Goal: Book appointment/travel/reservation

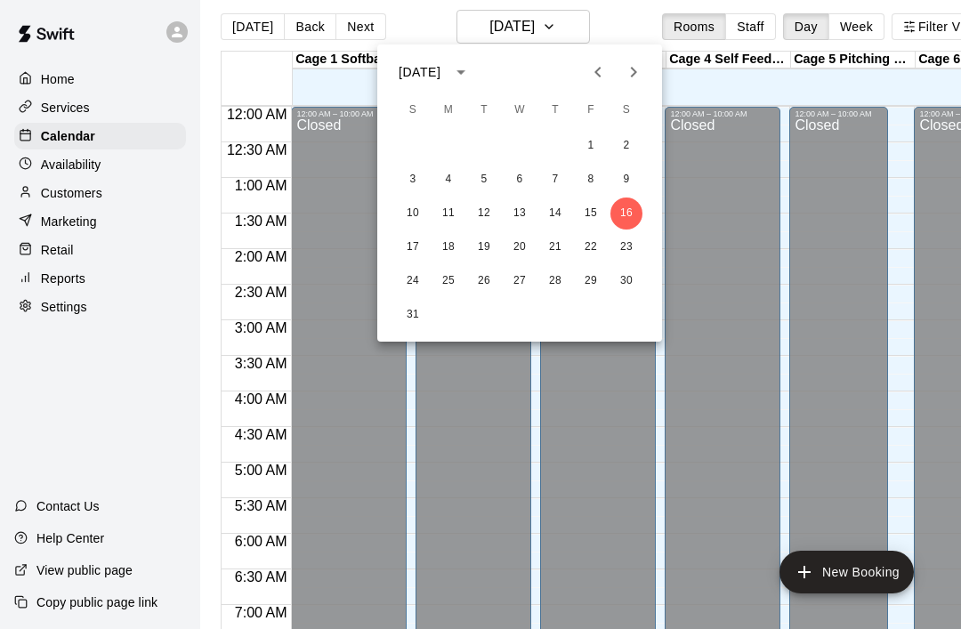
scroll to position [652, 49]
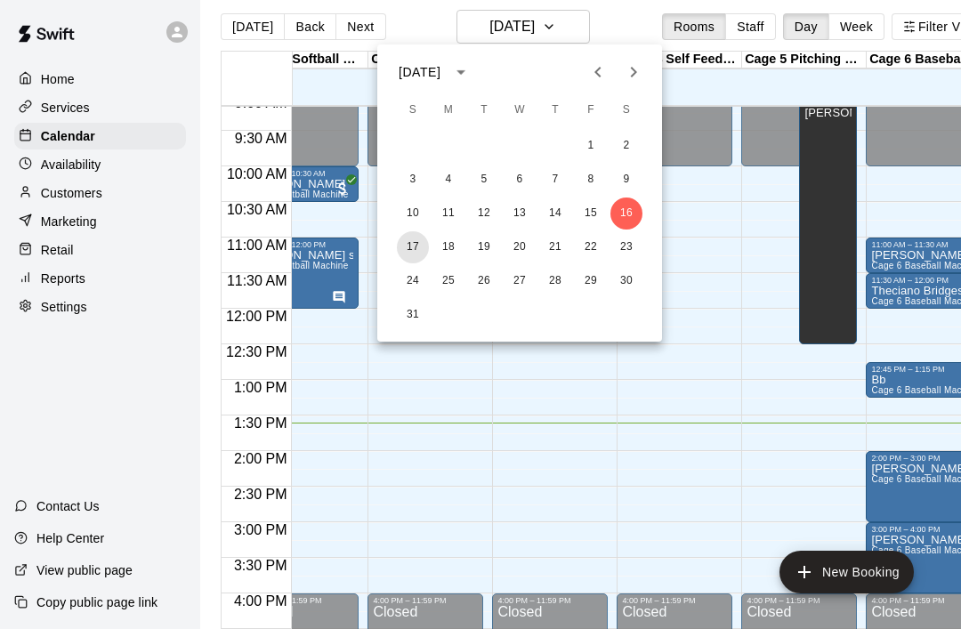
click at [400, 250] on button "17" at bounding box center [413, 247] width 32 height 32
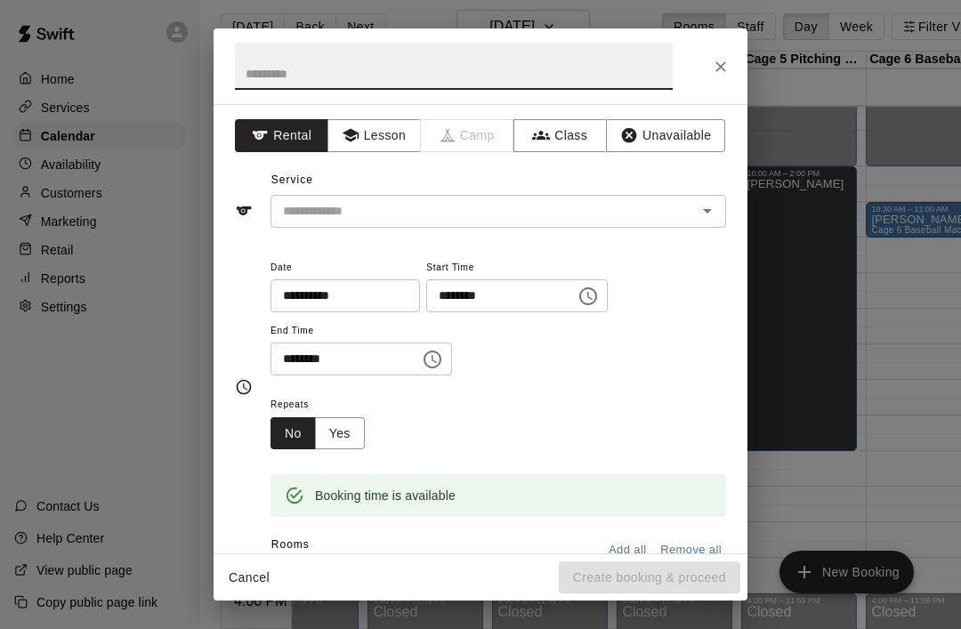
click at [257, 84] on input "text" at bounding box center [454, 66] width 438 height 47
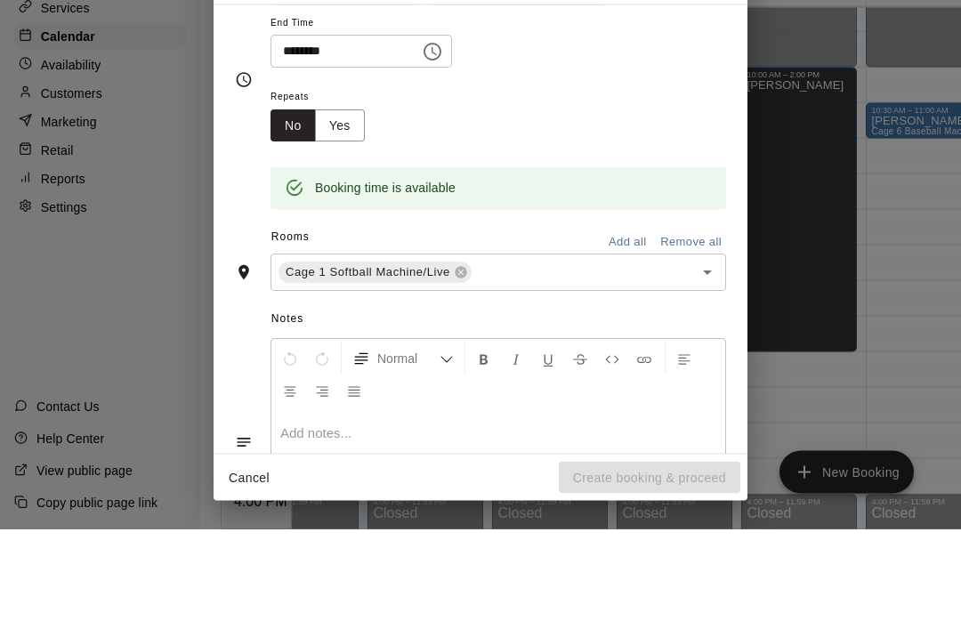
scroll to position [214, 0]
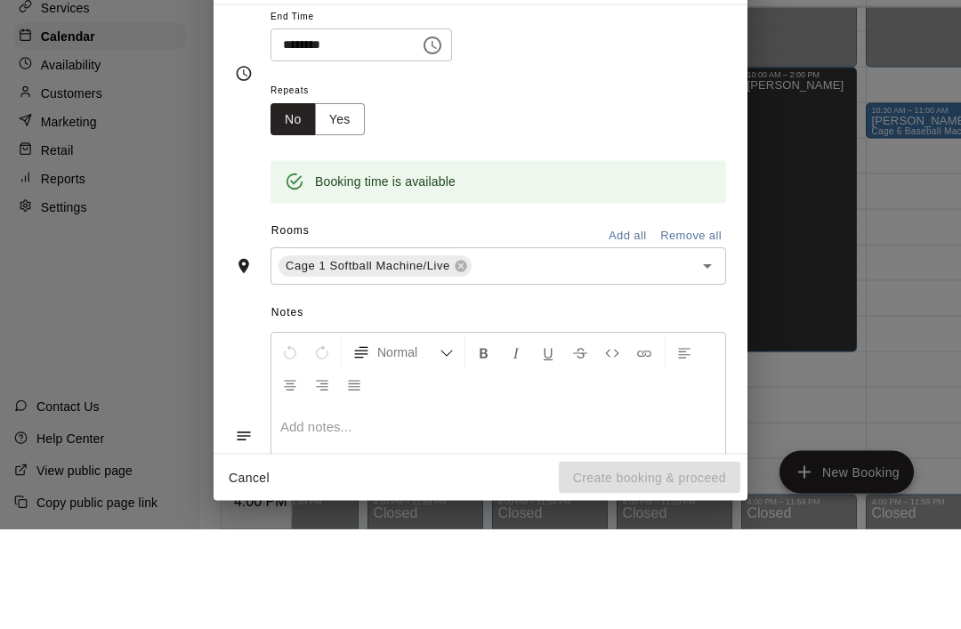
type input "******"
click at [635, 323] on button "Add all" at bounding box center [627, 337] width 57 height 28
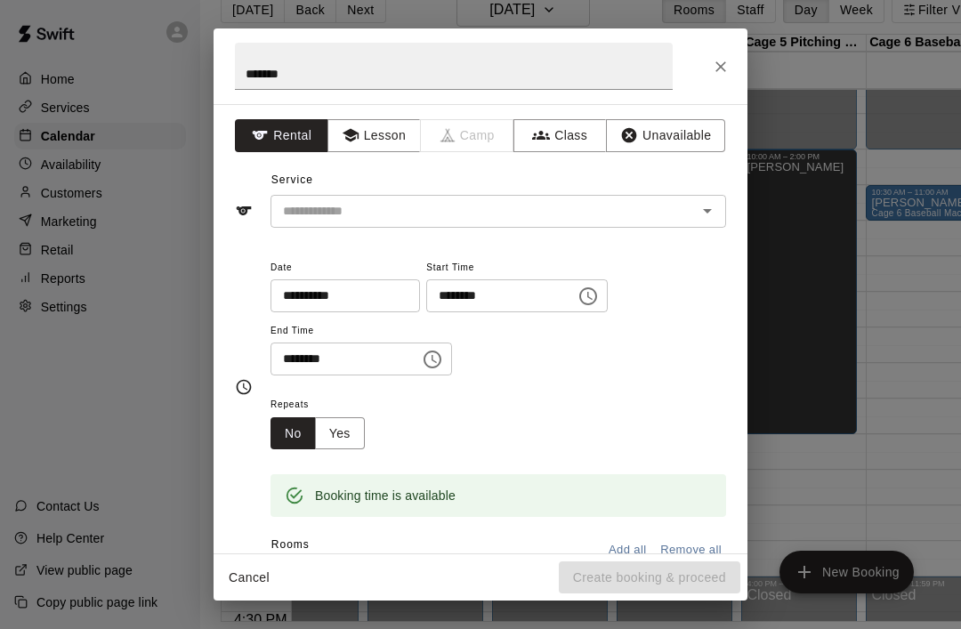
scroll to position [0, 0]
click at [705, 212] on icon "Open" at bounding box center [707, 210] width 21 height 21
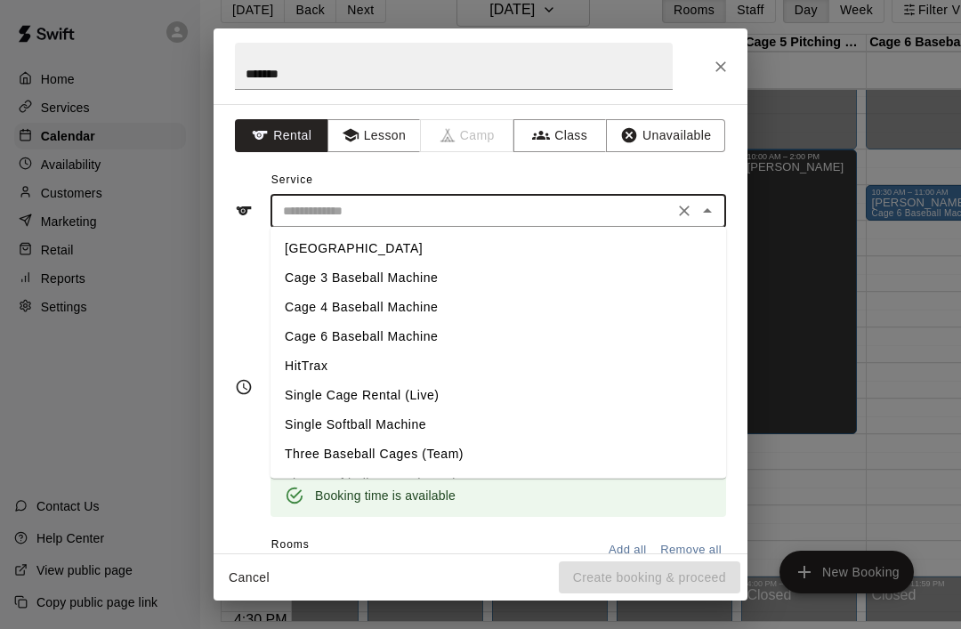
click at [293, 252] on li "[GEOGRAPHIC_DATA]" at bounding box center [499, 248] width 456 height 29
type input "**********"
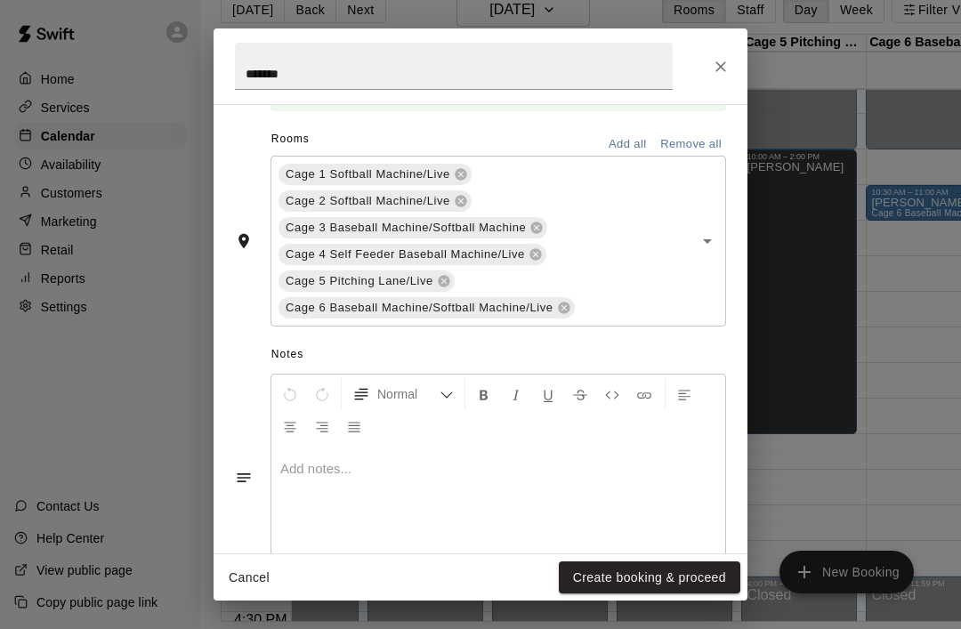
scroll to position [405, 0]
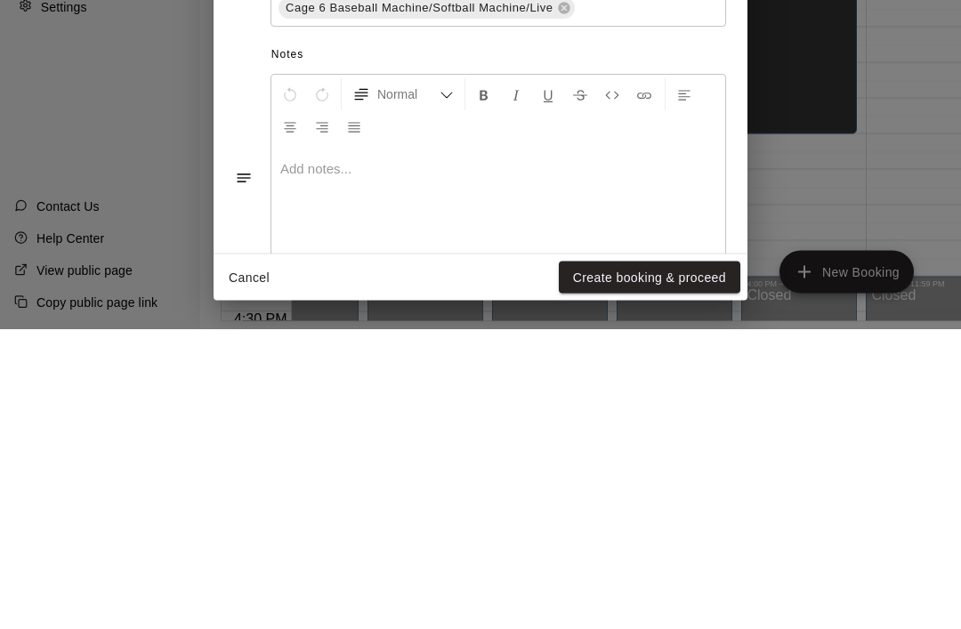
click at [665, 561] on button "Create booking & proceed" at bounding box center [650, 577] width 182 height 33
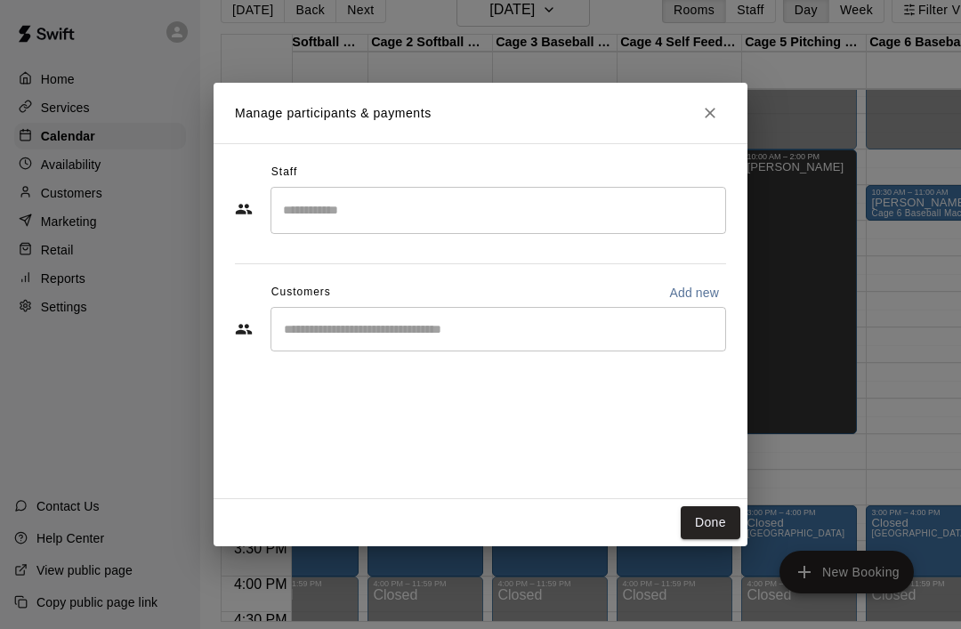
click at [718, 539] on button "Done" at bounding box center [711, 522] width 60 height 33
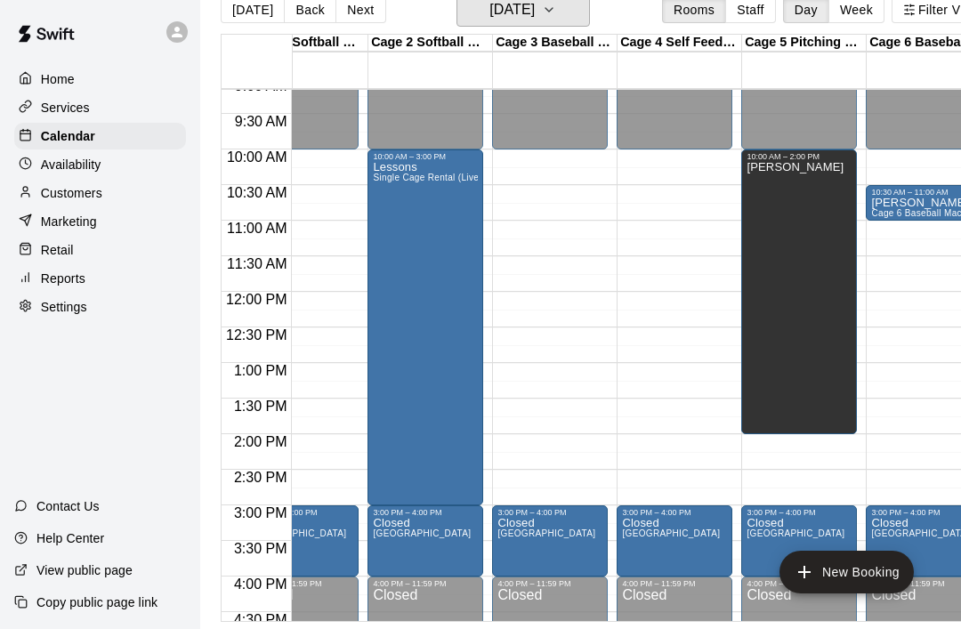
click at [575, 25] on button "Sunday Aug 17" at bounding box center [522, 10] width 133 height 34
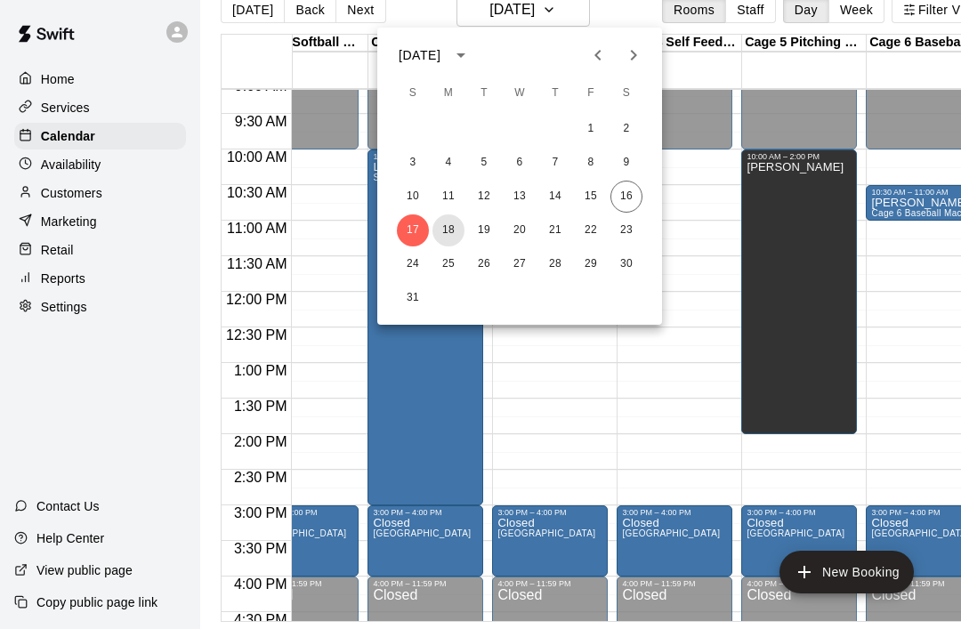
click at [457, 231] on button "18" at bounding box center [448, 230] width 32 height 32
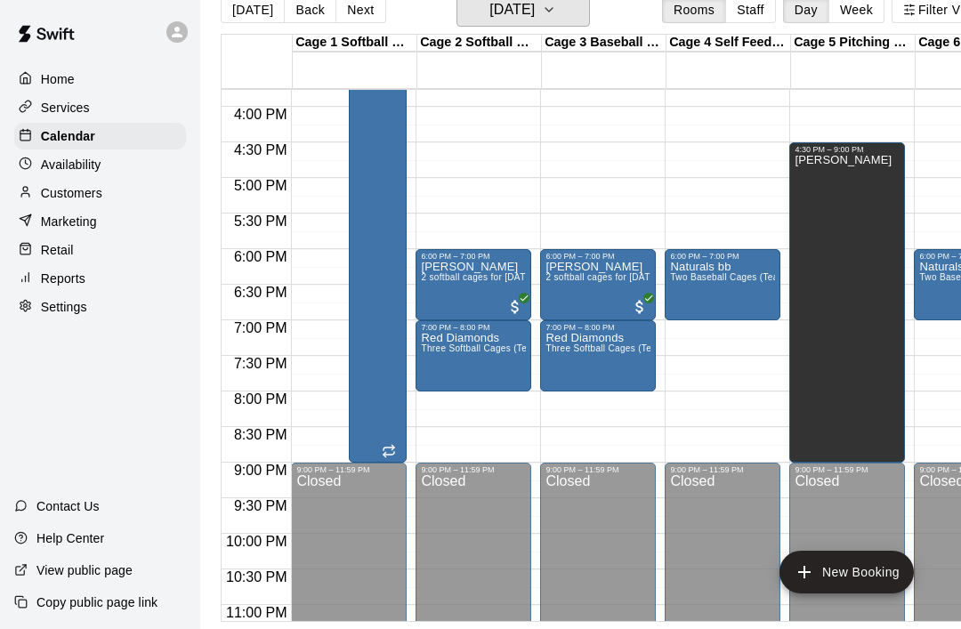
scroll to position [1121, 0]
click at [584, 18] on button "Monday Aug 18" at bounding box center [522, 10] width 133 height 34
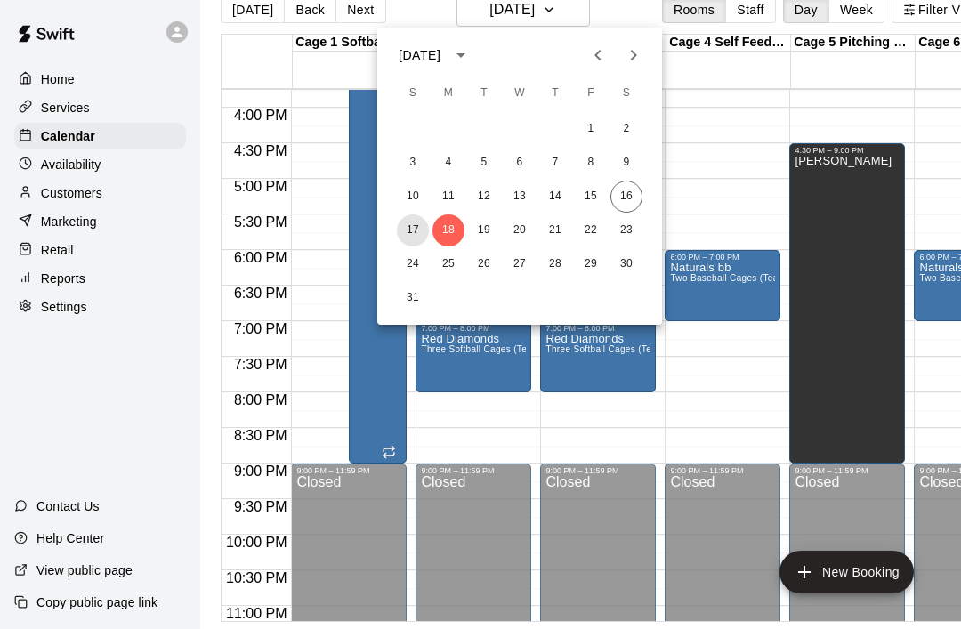
click at [428, 230] on button "17" at bounding box center [413, 230] width 32 height 32
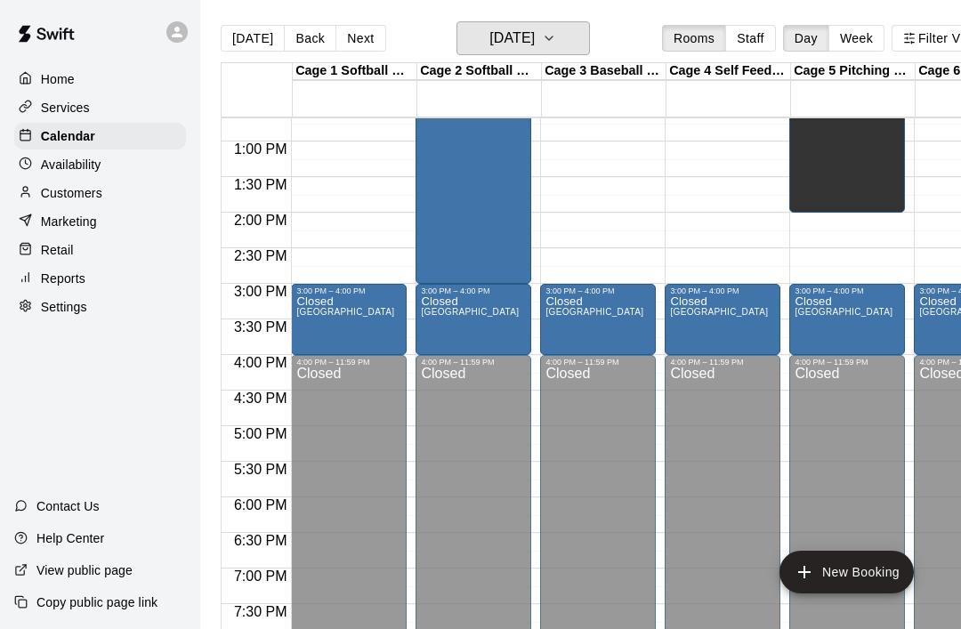
scroll to position [904, 0]
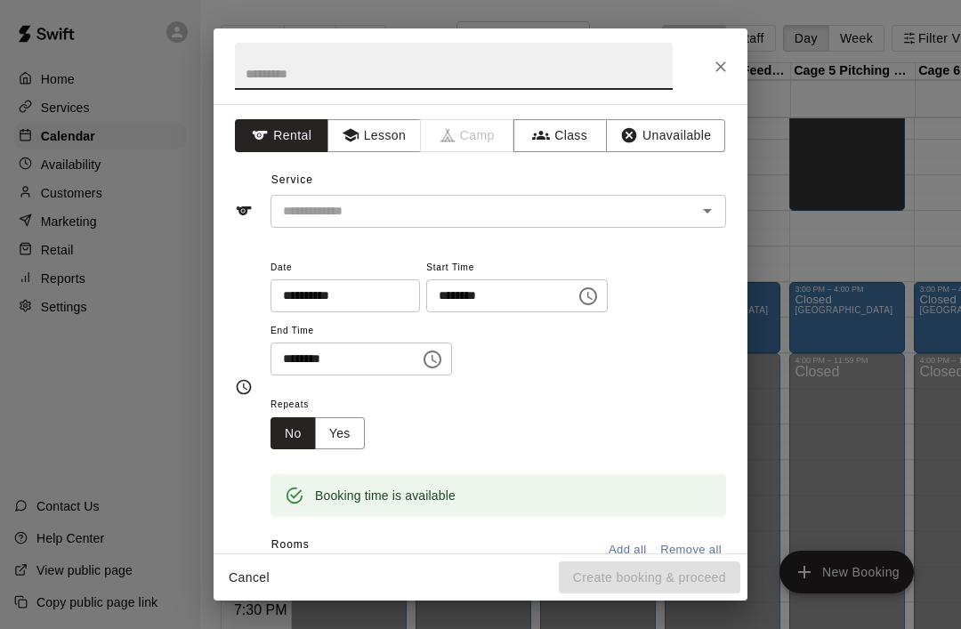
click at [271, 80] on input "text" at bounding box center [454, 66] width 438 height 47
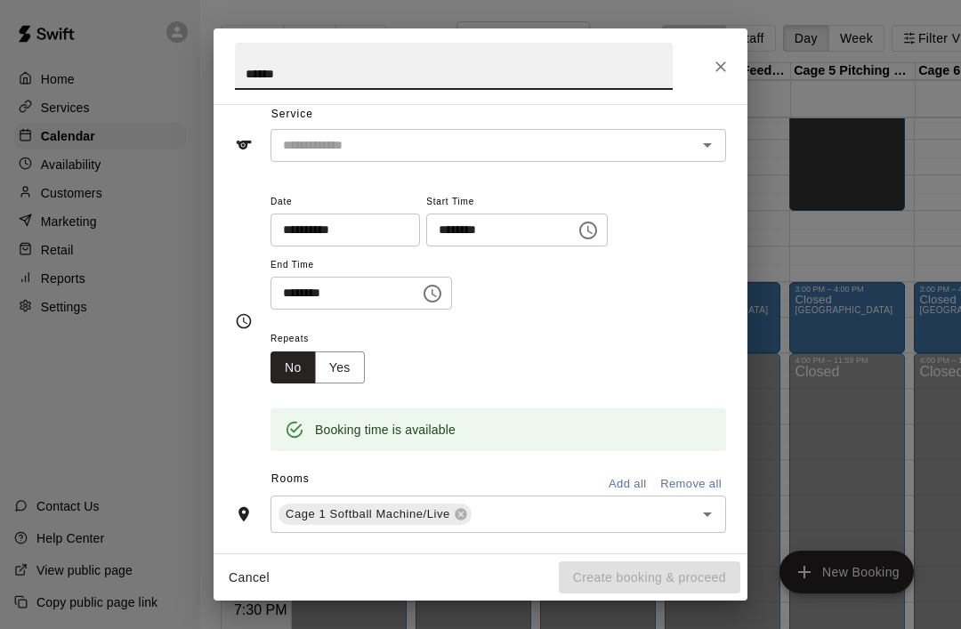
scroll to position [74, 0]
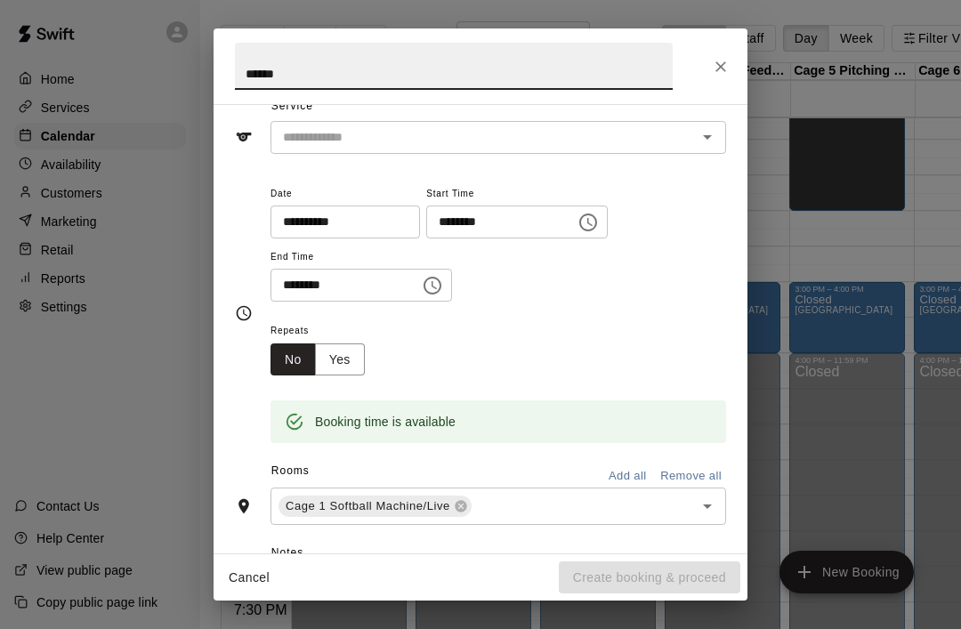
click at [711, 147] on button "Open" at bounding box center [707, 137] width 25 height 25
type input "******"
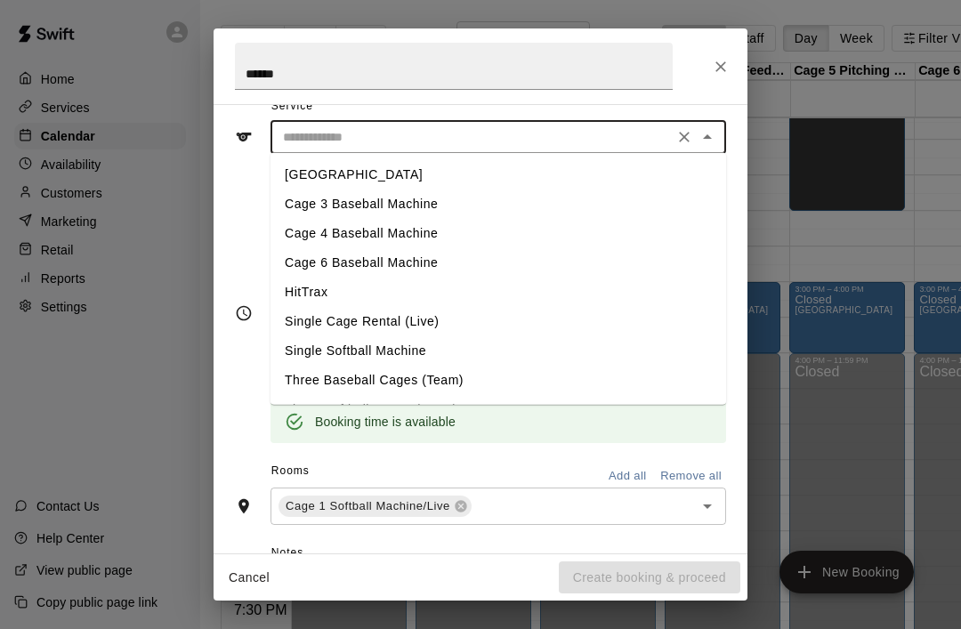
click at [297, 178] on li "[GEOGRAPHIC_DATA]" at bounding box center [499, 174] width 456 height 29
type input "**********"
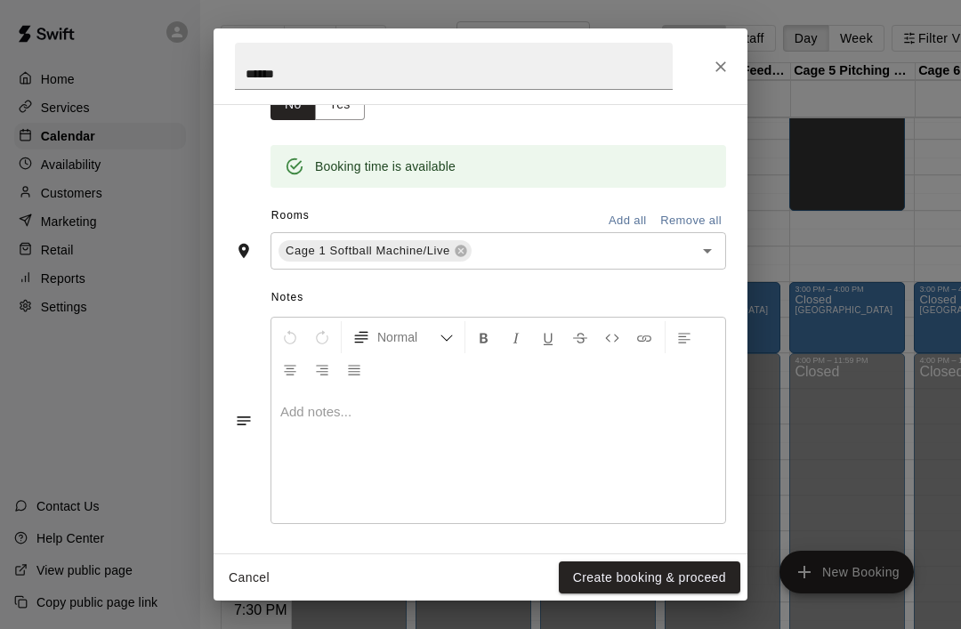
scroll to position [328, 0]
click at [715, 254] on icon "Open" at bounding box center [707, 251] width 21 height 21
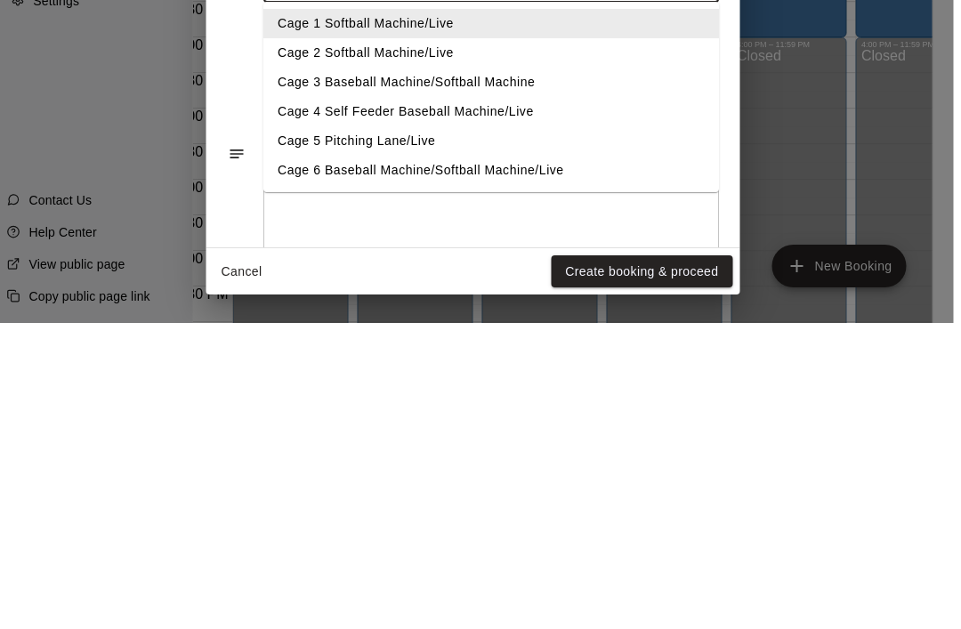
scroll to position [29, 51]
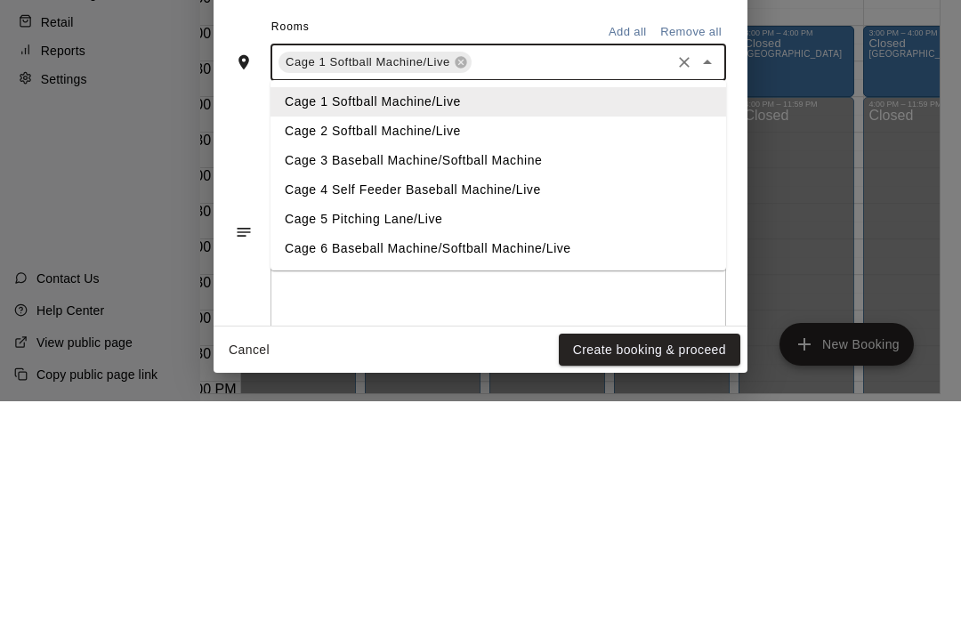
click at [295, 374] on li "Cage 3 Baseball Machine/Softball Machine" at bounding box center [499, 388] width 456 height 29
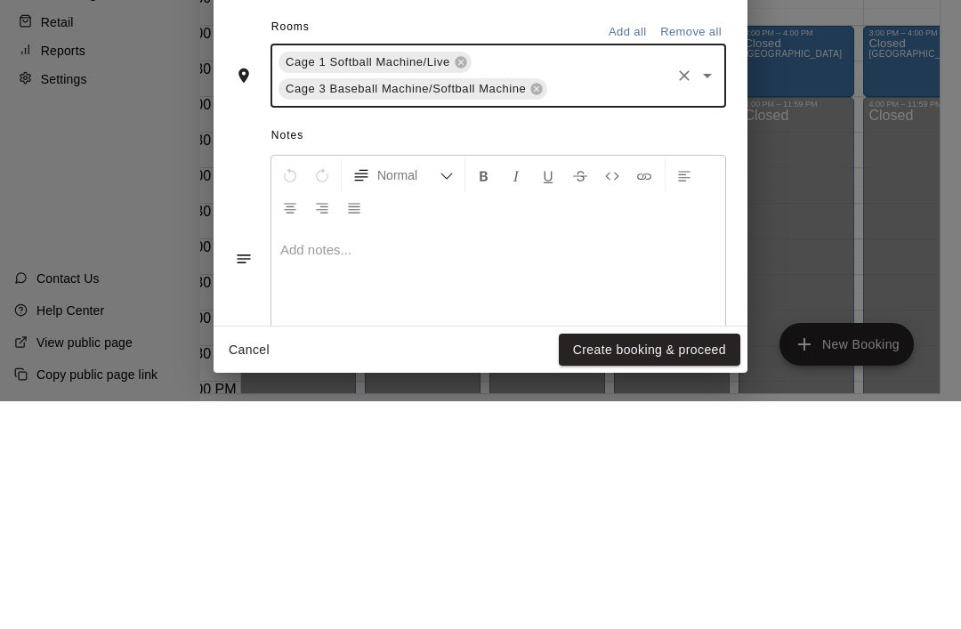
click at [717, 293] on icon "Open" at bounding box center [707, 303] width 21 height 21
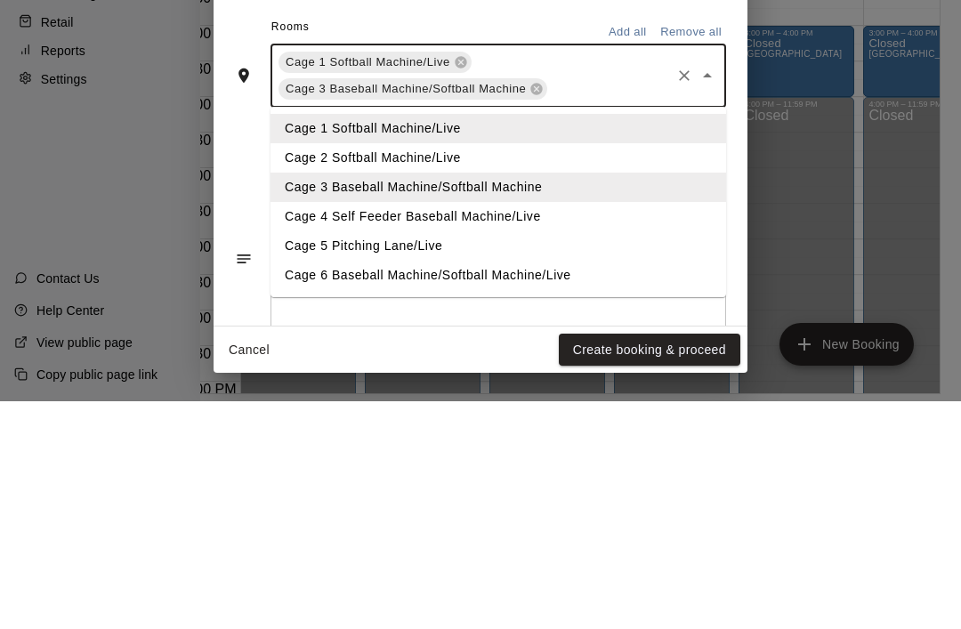
click at [288, 430] on li "Cage 4 Self Feeder Baseball Machine/Live" at bounding box center [499, 444] width 456 height 29
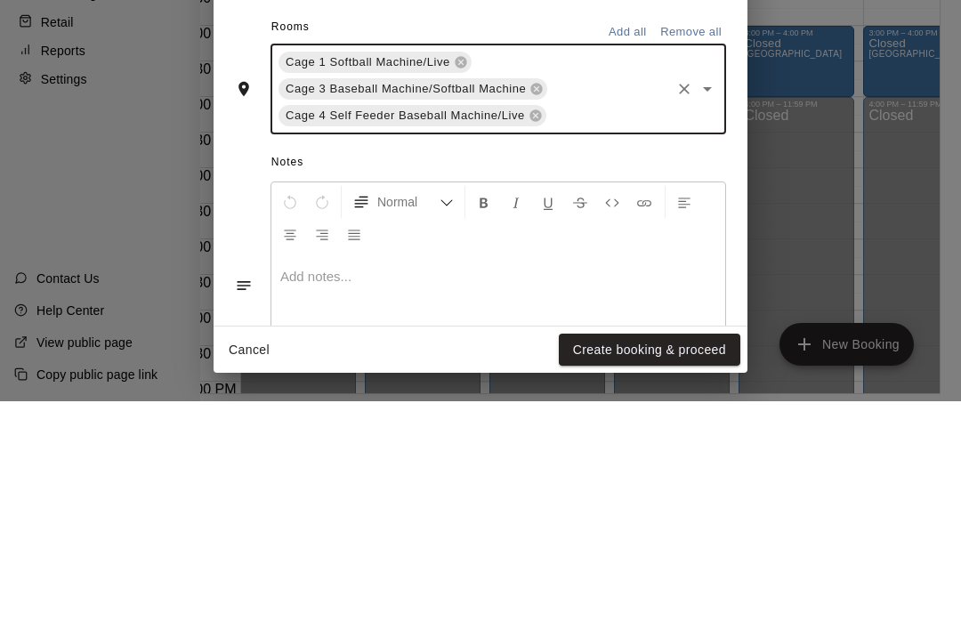
click at [711, 306] on icon "Open" at bounding box center [707, 316] width 21 height 21
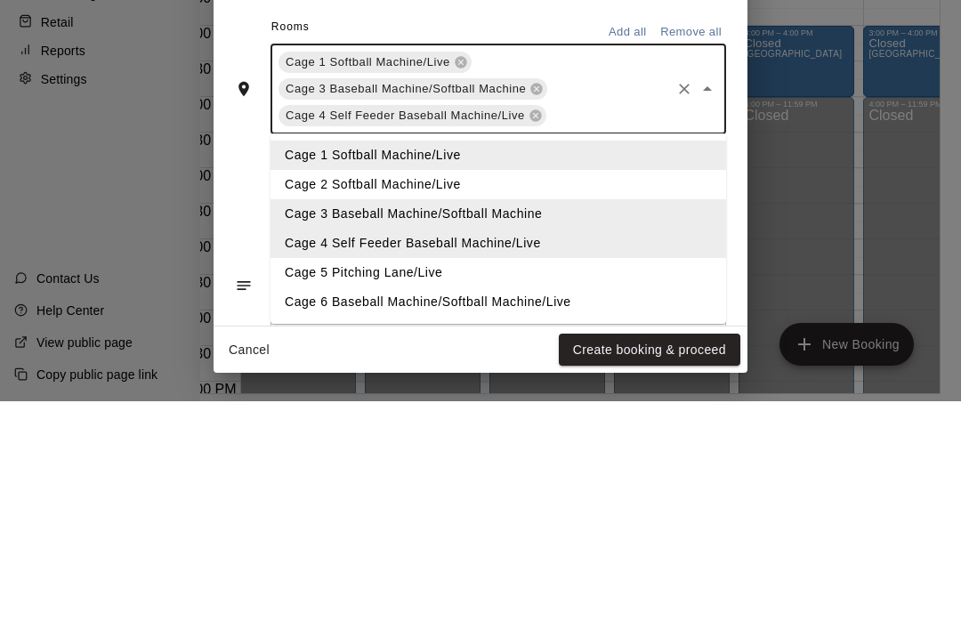
click at [295, 486] on li "Cage 5 Pitching Lane/Live" at bounding box center [499, 500] width 456 height 29
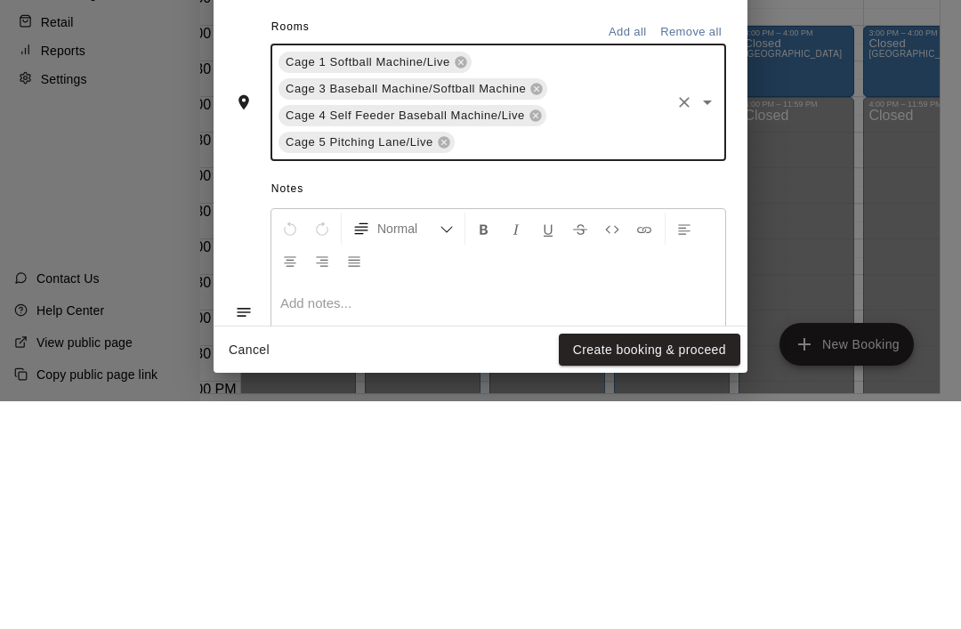
click at [715, 319] on icon "Open" at bounding box center [707, 329] width 21 height 21
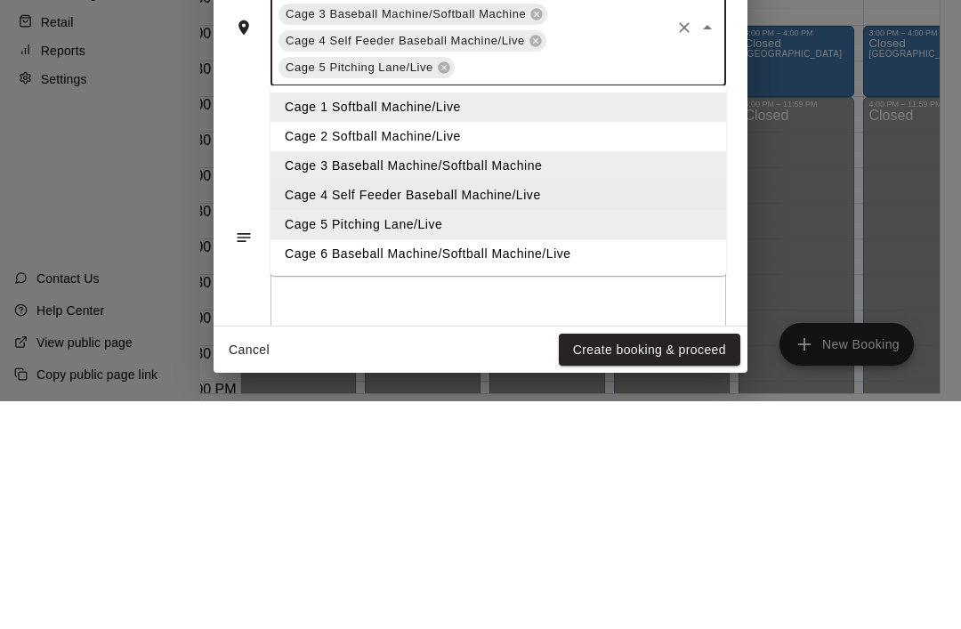
scroll to position [376, 0]
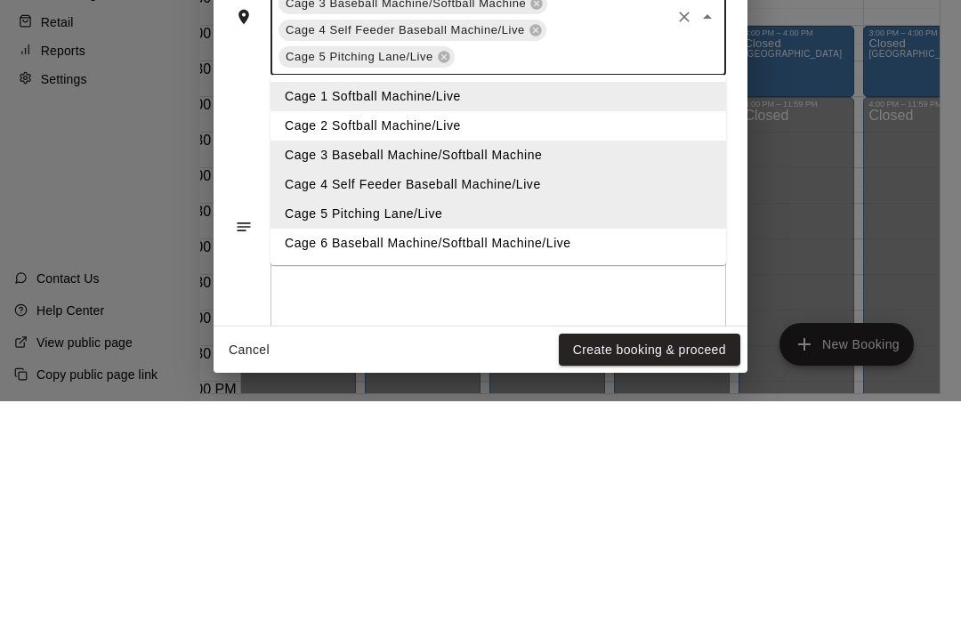
click at [303, 456] on li "Cage 6 Baseball Machine/Softball Machine/Live" at bounding box center [499, 470] width 456 height 29
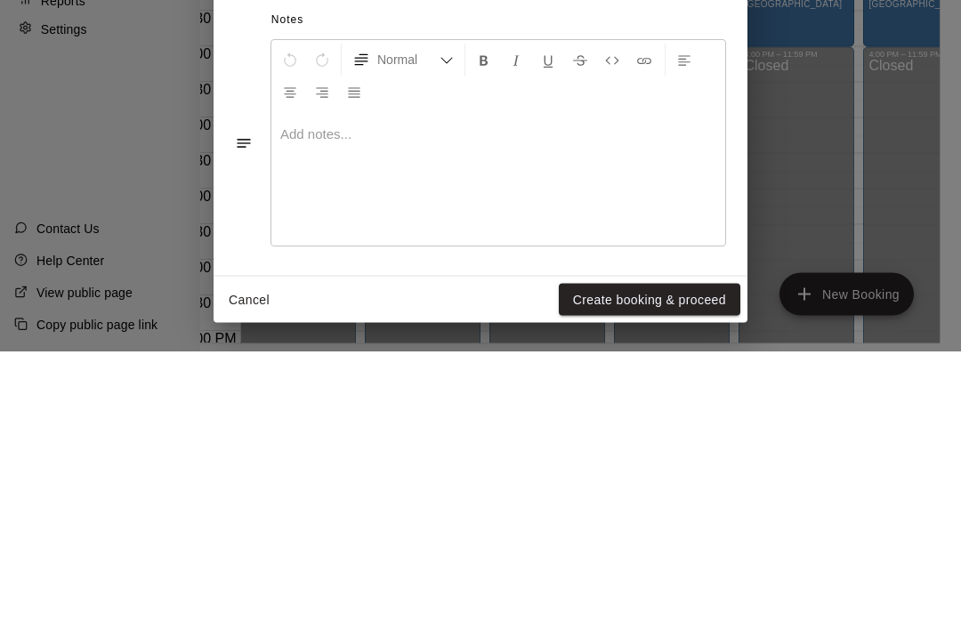
scroll to position [85, 51]
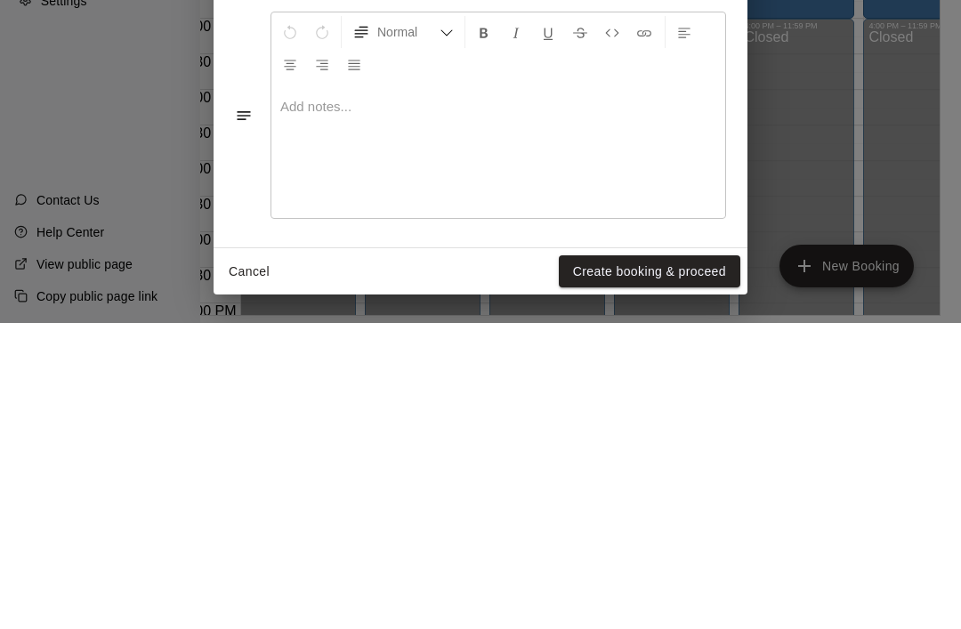
click at [697, 561] on button "Create booking & proceed" at bounding box center [650, 577] width 182 height 33
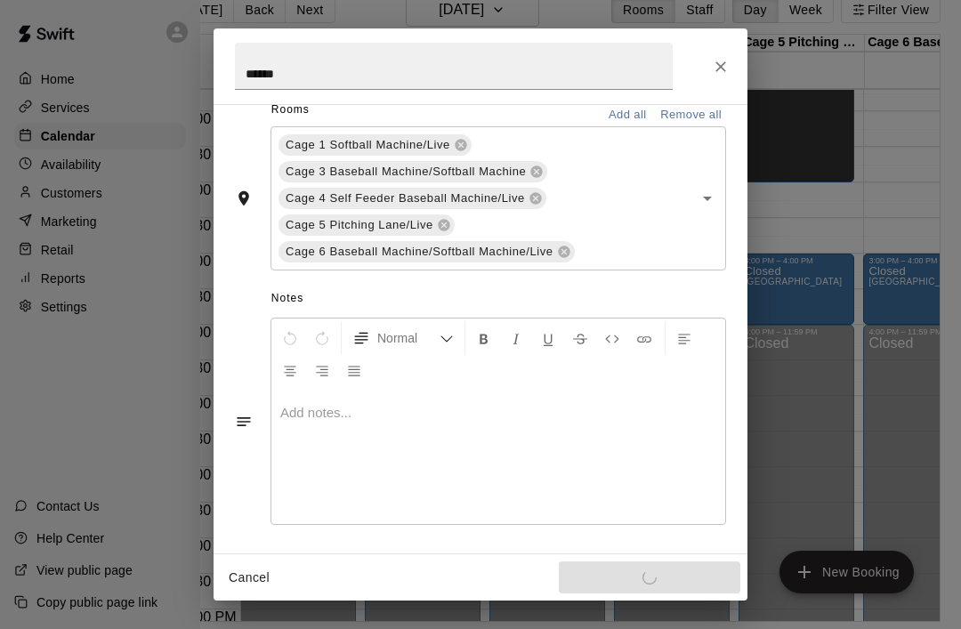
scroll to position [378, 0]
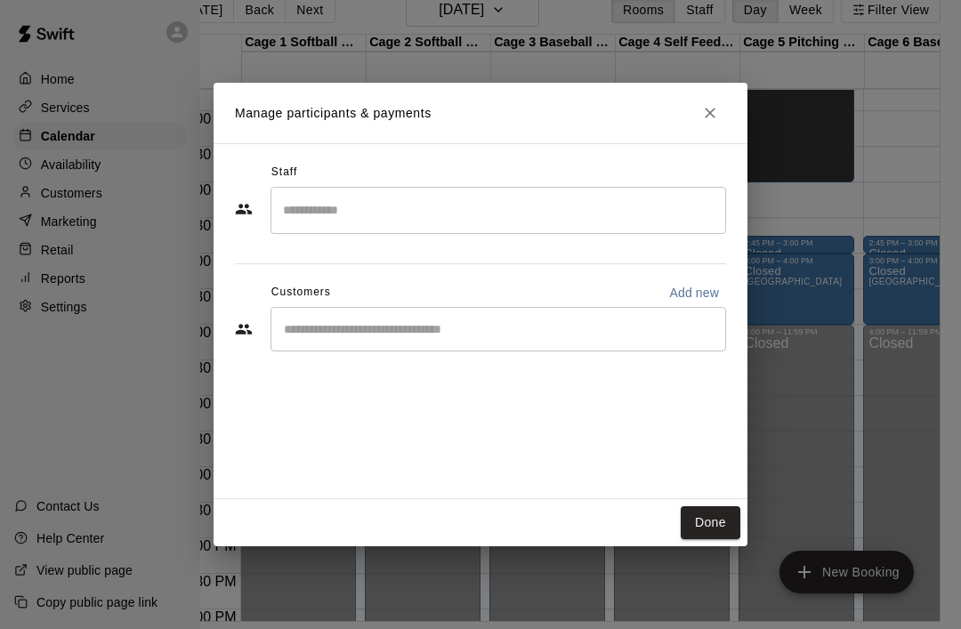
click at [721, 539] on button "Done" at bounding box center [711, 522] width 60 height 33
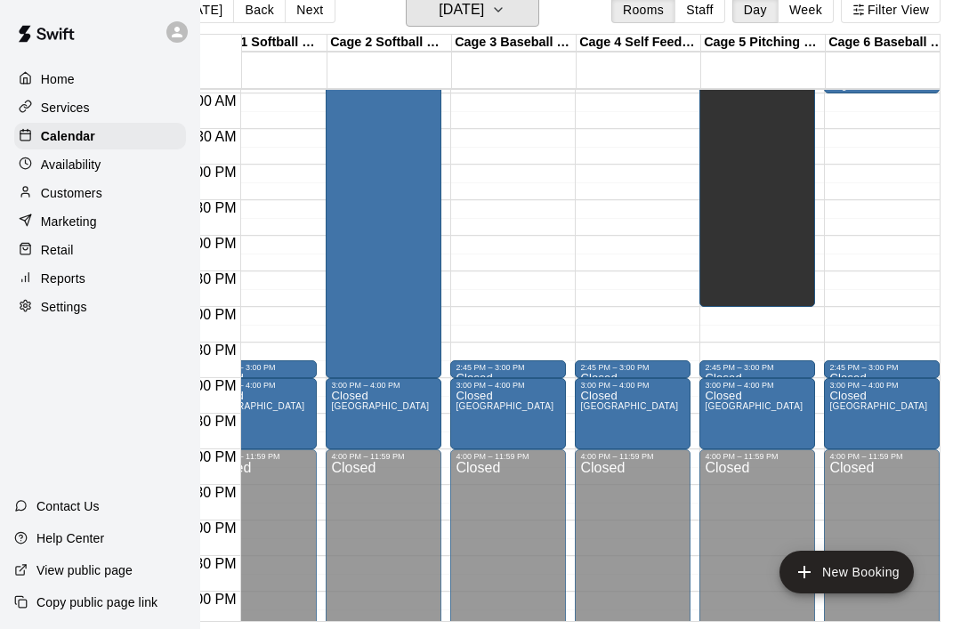
scroll to position [0, 42]
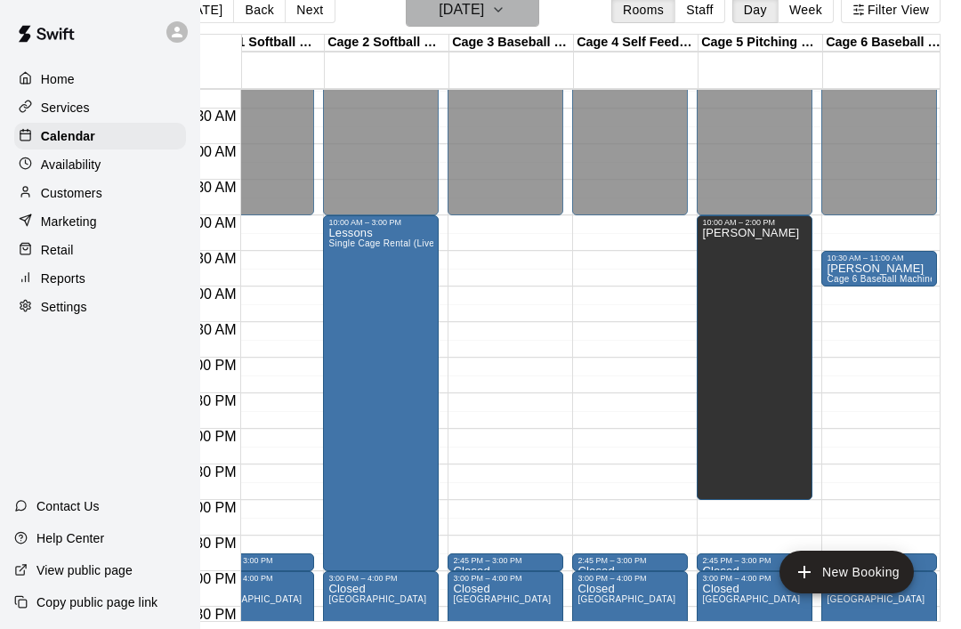
click at [530, 12] on button "Sunday Aug 17" at bounding box center [472, 10] width 133 height 34
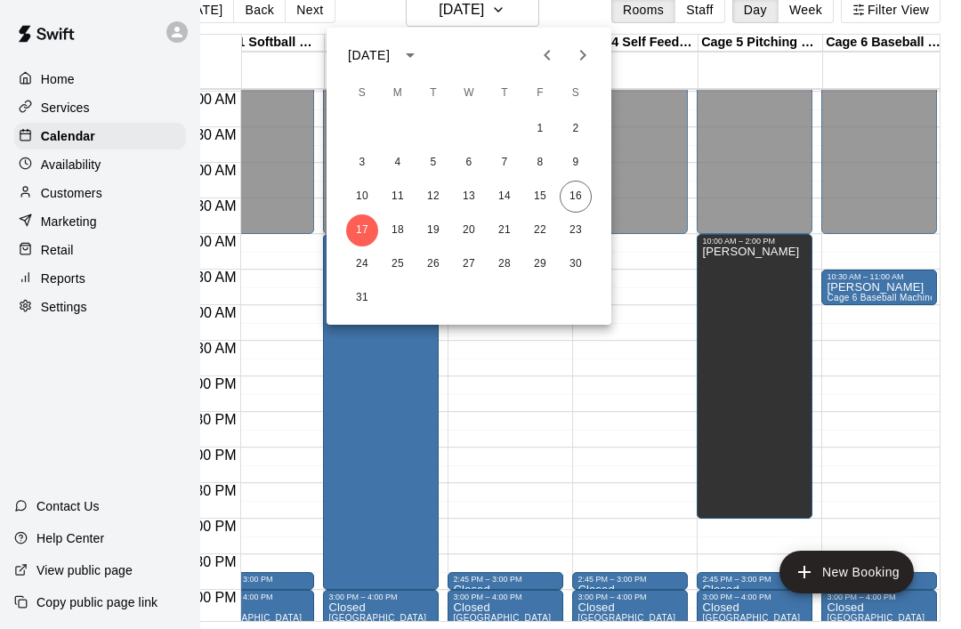
scroll to position [566, 42]
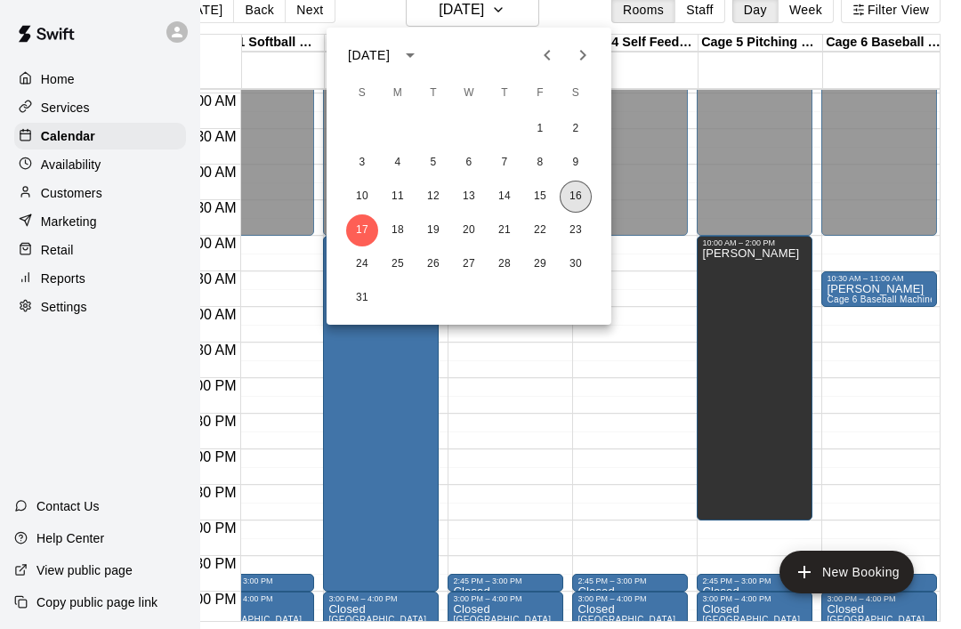
click at [580, 201] on button "16" at bounding box center [576, 197] width 32 height 32
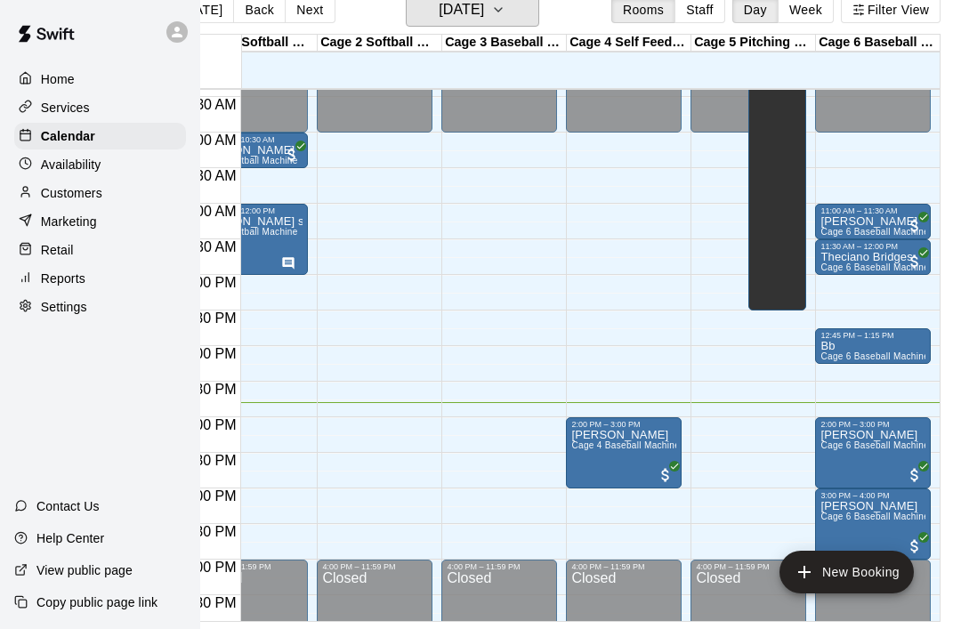
scroll to position [670, 49]
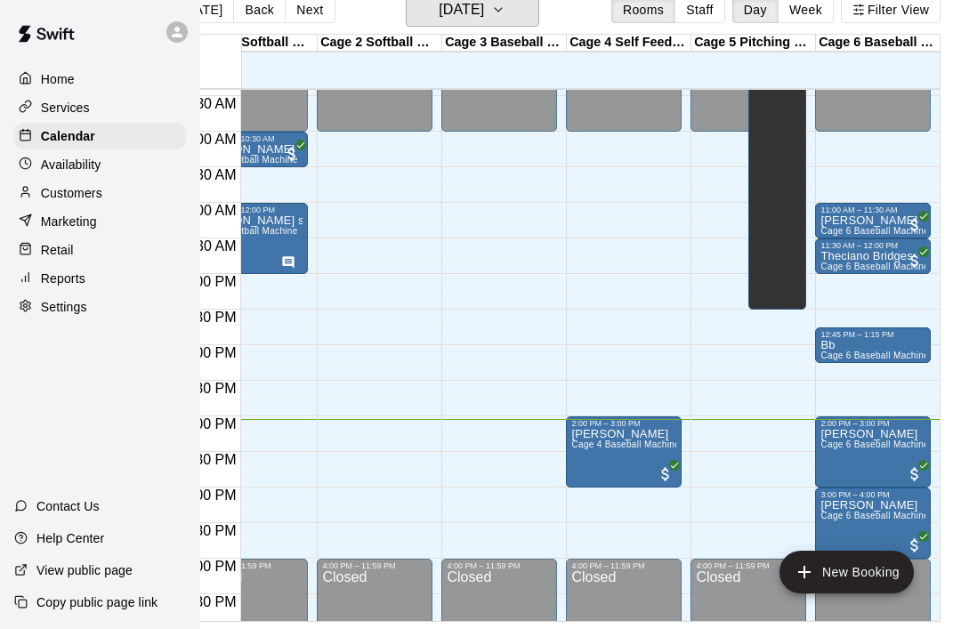
click at [539, 12] on button "[DATE]" at bounding box center [472, 10] width 133 height 34
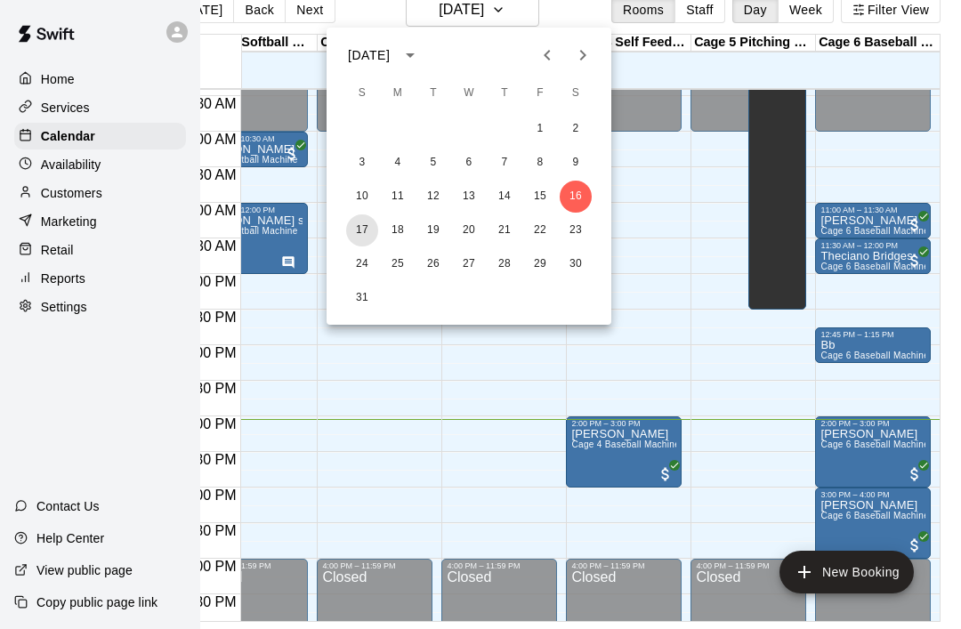
click at [370, 236] on button "17" at bounding box center [362, 230] width 32 height 32
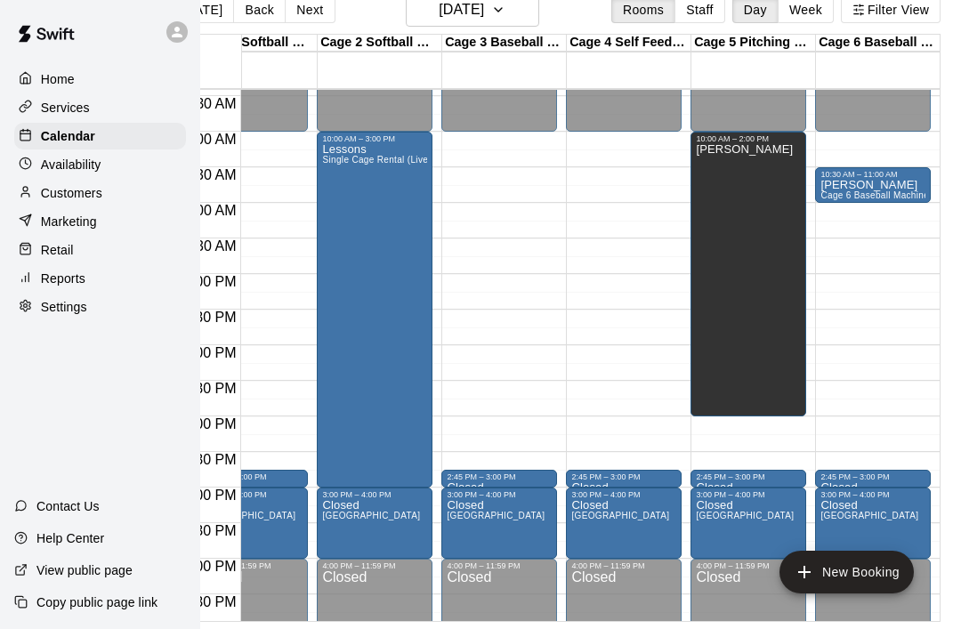
click at [343, 446] on div "Lessons Single Cage Rental (Live)" at bounding box center [374, 457] width 105 height 629
click at [344, 169] on icon "edit" at bounding box center [339, 163] width 21 height 21
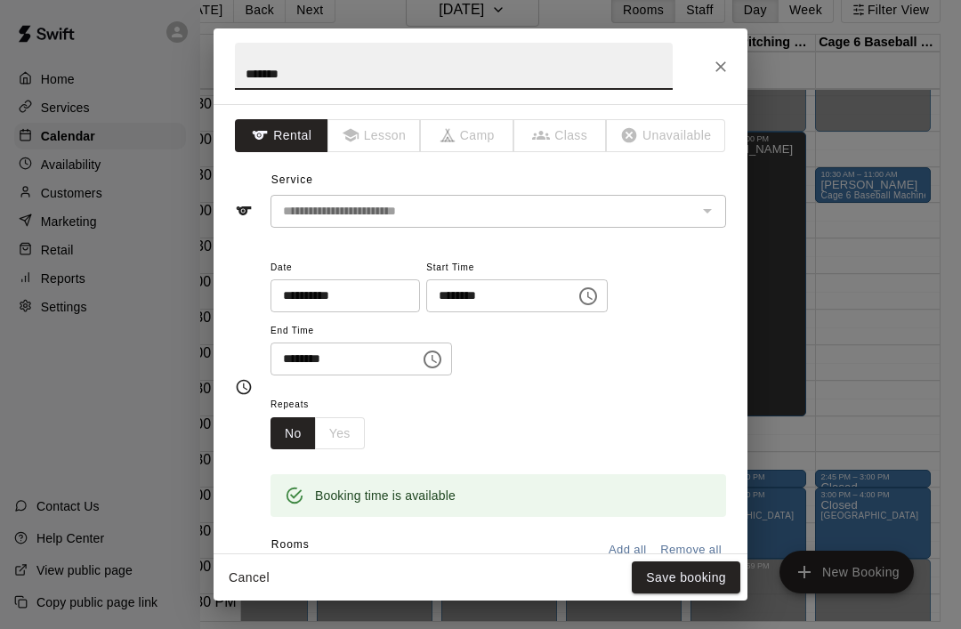
click at [526, 305] on input "********" at bounding box center [494, 295] width 137 height 33
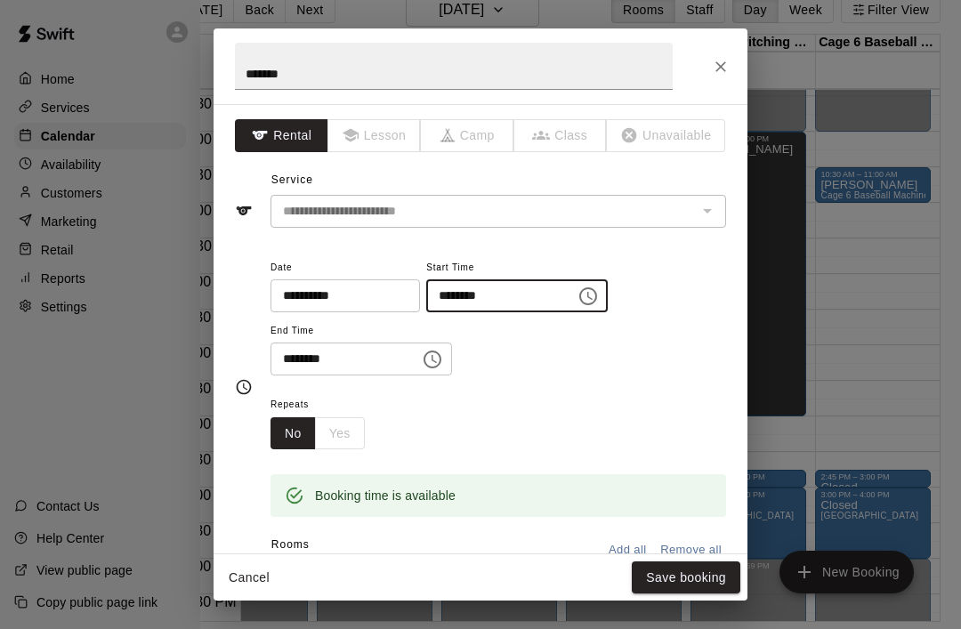
scroll to position [28, 39]
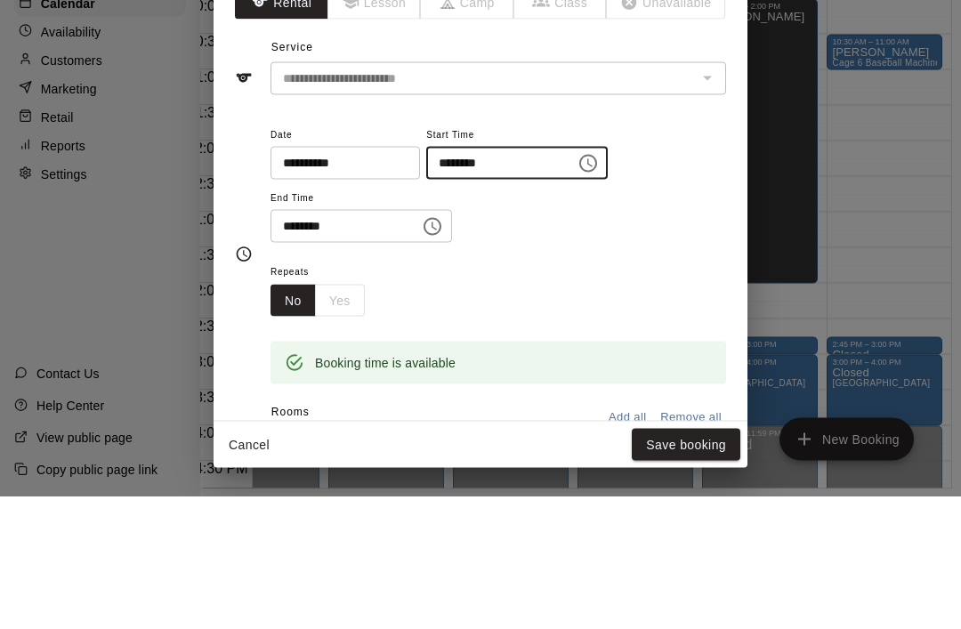
click at [289, 343] on input "********" at bounding box center [339, 359] width 137 height 33
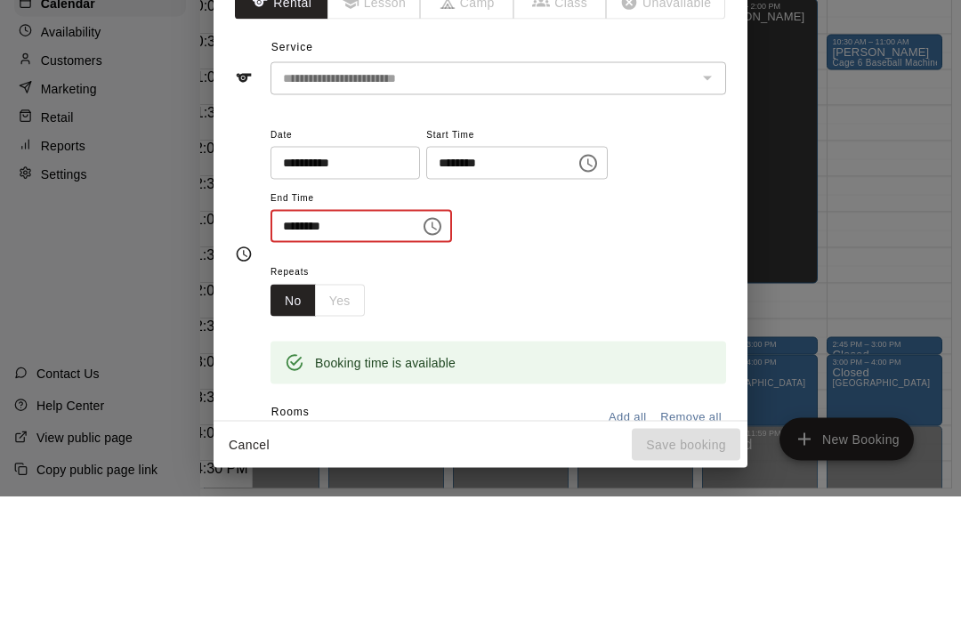
scroll to position [28, 40]
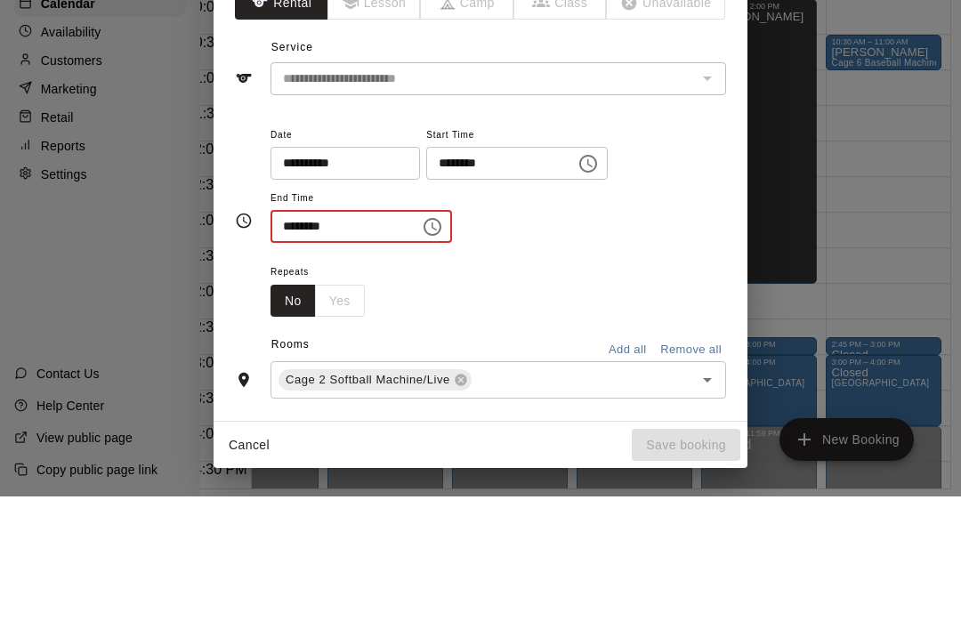
type input "********"
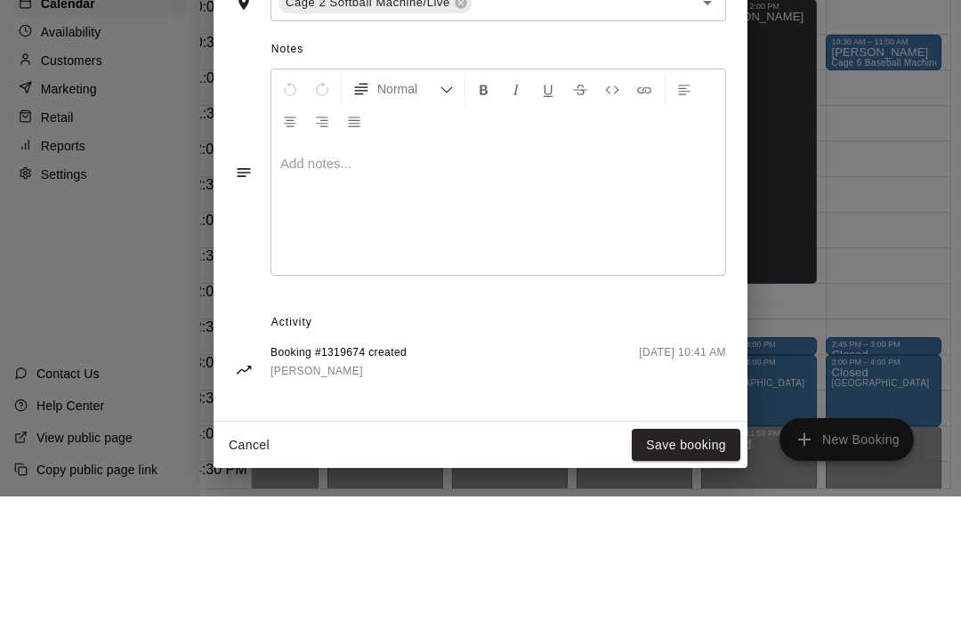
scroll to position [441, 0]
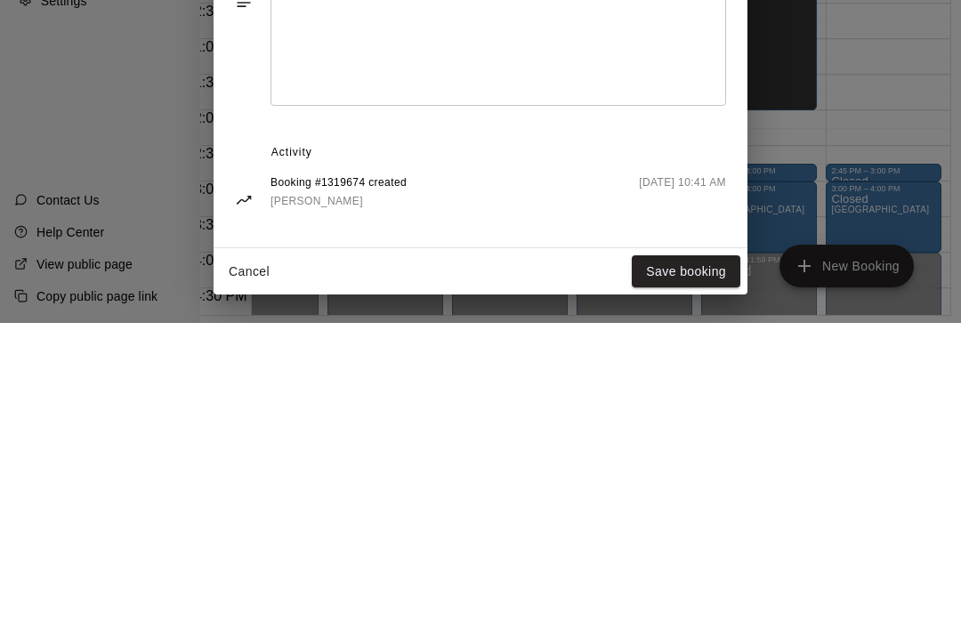
click at [694, 561] on button "Save booking" at bounding box center [686, 577] width 109 height 33
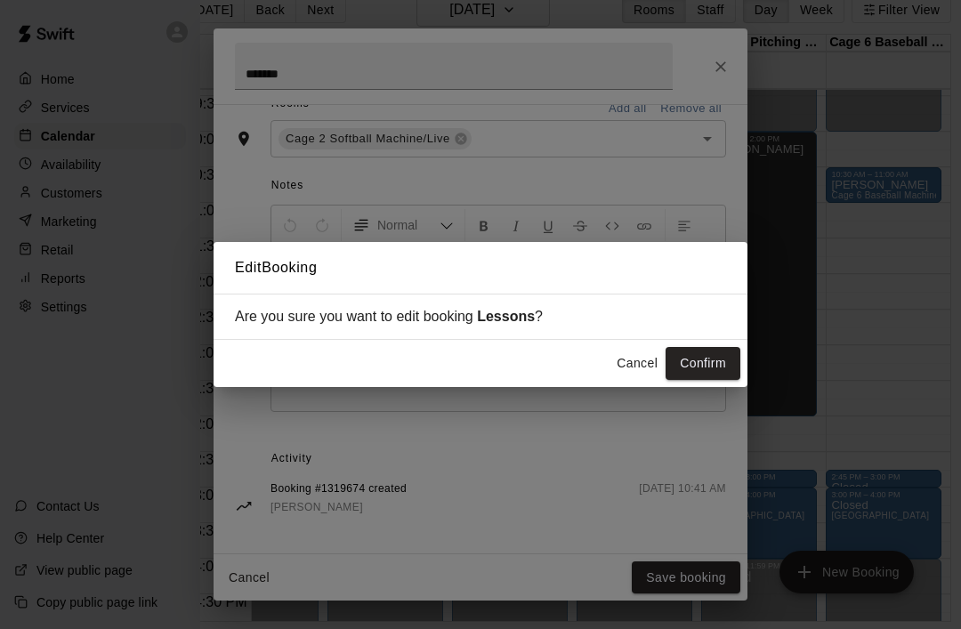
scroll to position [384, 0]
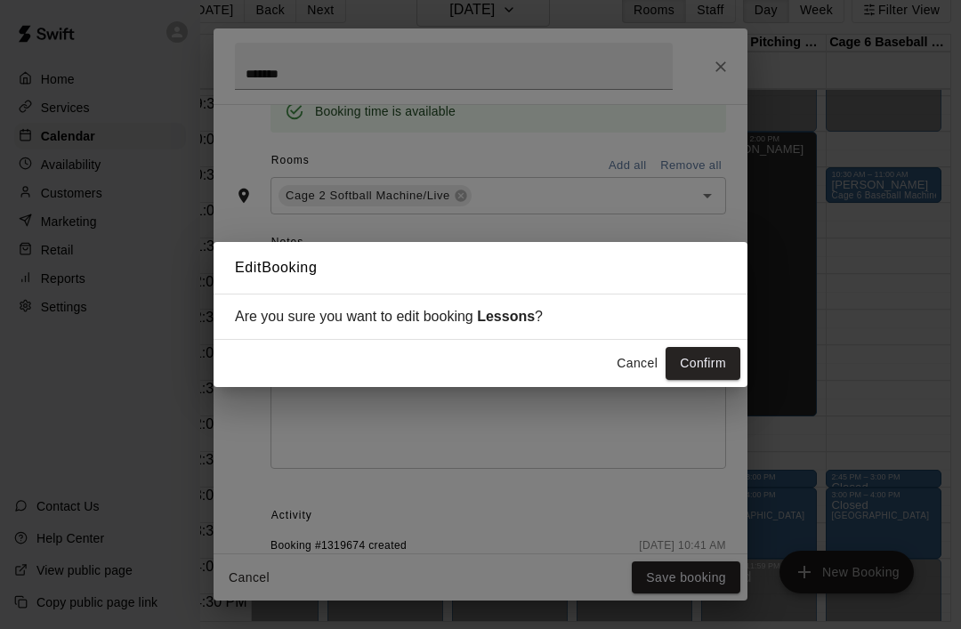
click at [719, 380] on button "Confirm" at bounding box center [703, 363] width 75 height 33
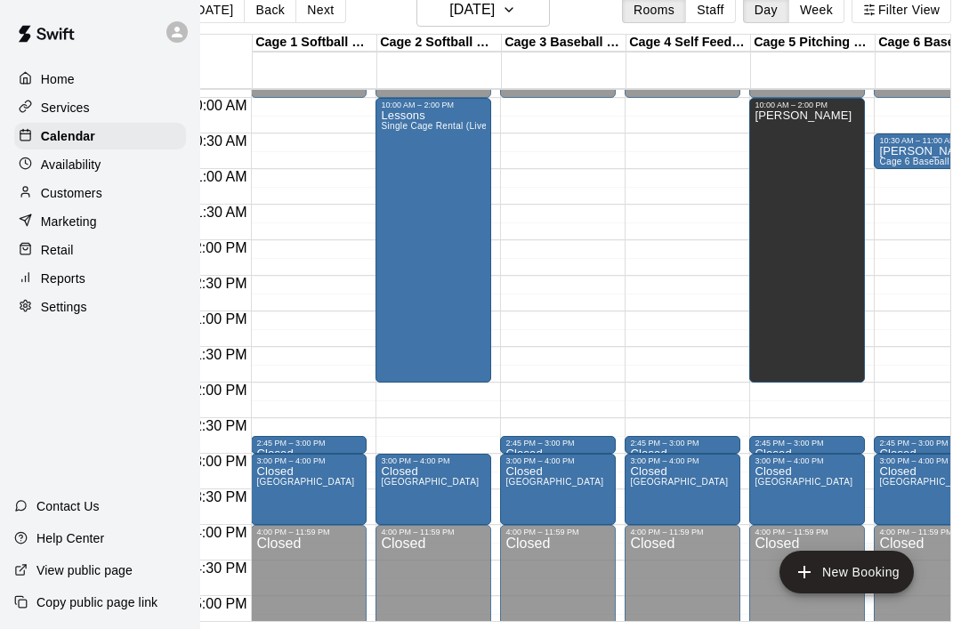
scroll to position [704, 0]
click at [284, 439] on div at bounding box center [308, 439] width 105 height 0
click at [271, 456] on icon "edit" at bounding box center [274, 457] width 21 height 21
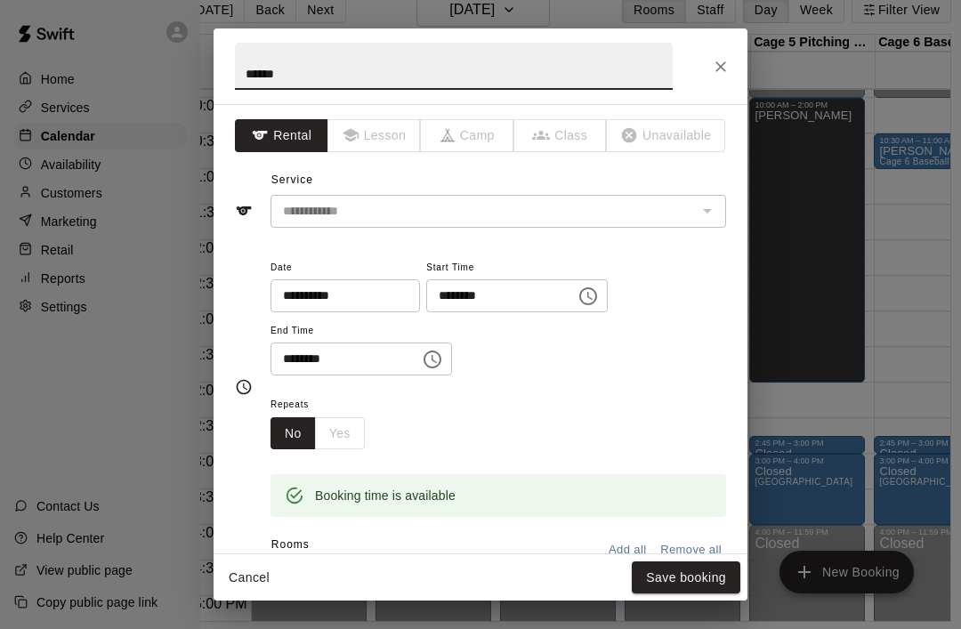
click at [463, 306] on input "********" at bounding box center [494, 295] width 137 height 33
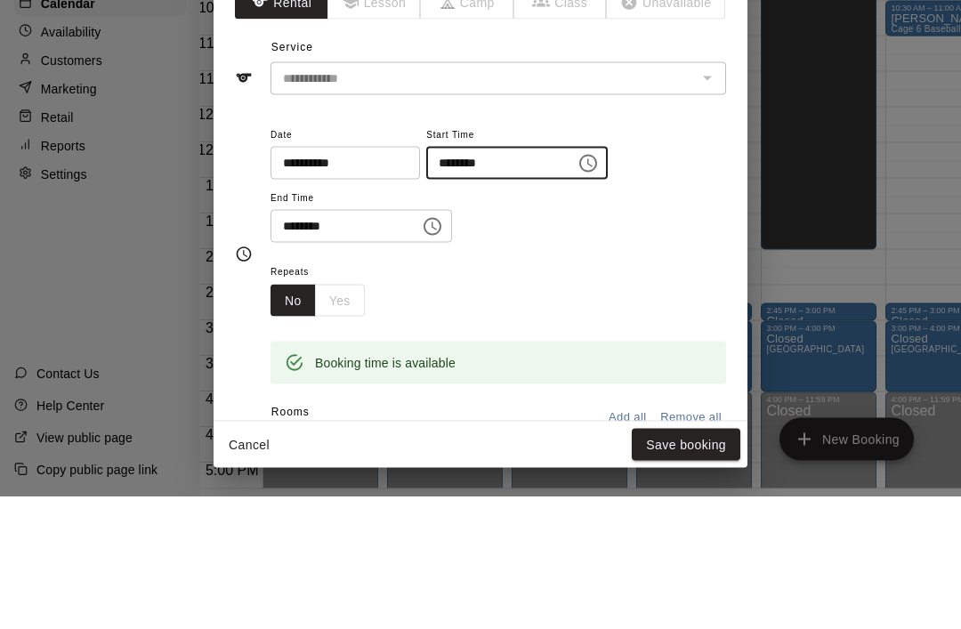
scroll to position [28, 29]
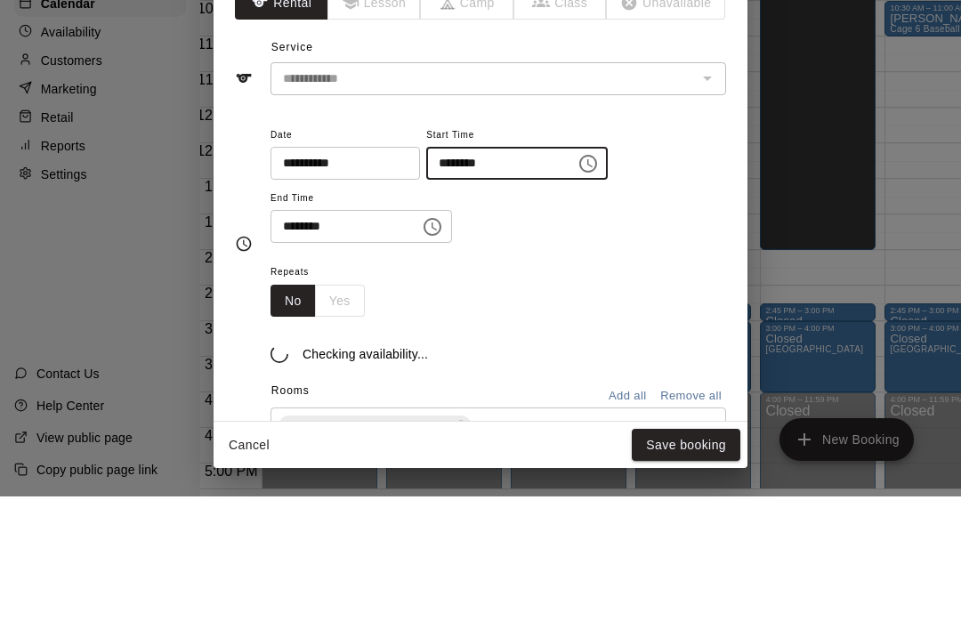
type input "********"
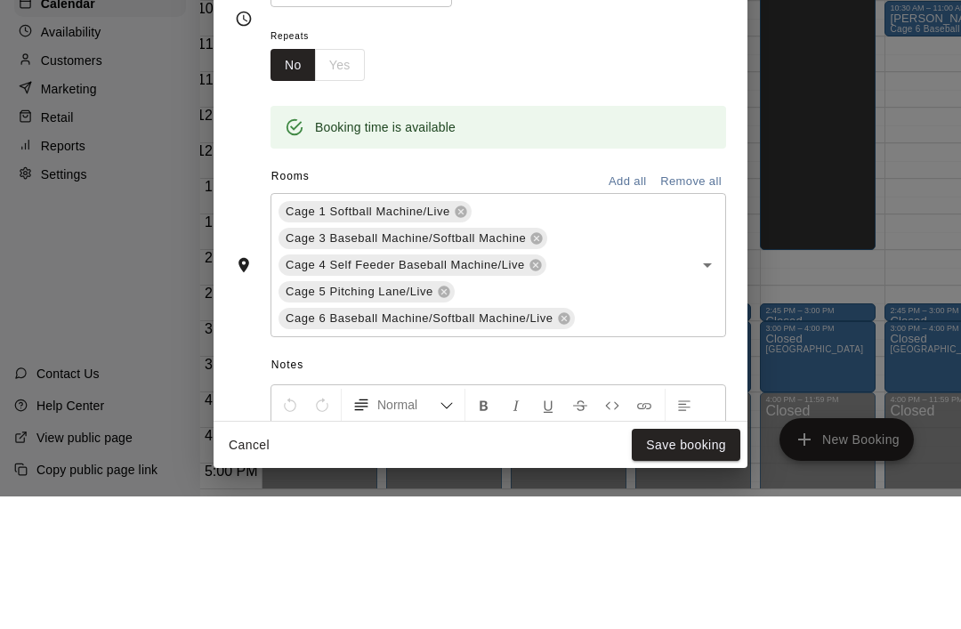
scroll to position [245, 0]
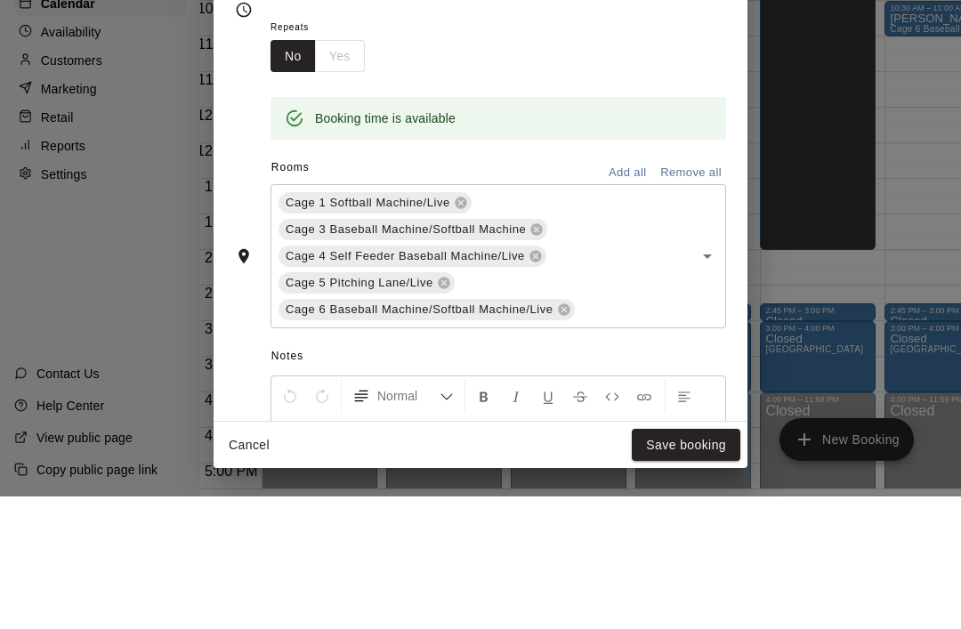
click at [624, 292] on button "Add all" at bounding box center [627, 306] width 57 height 28
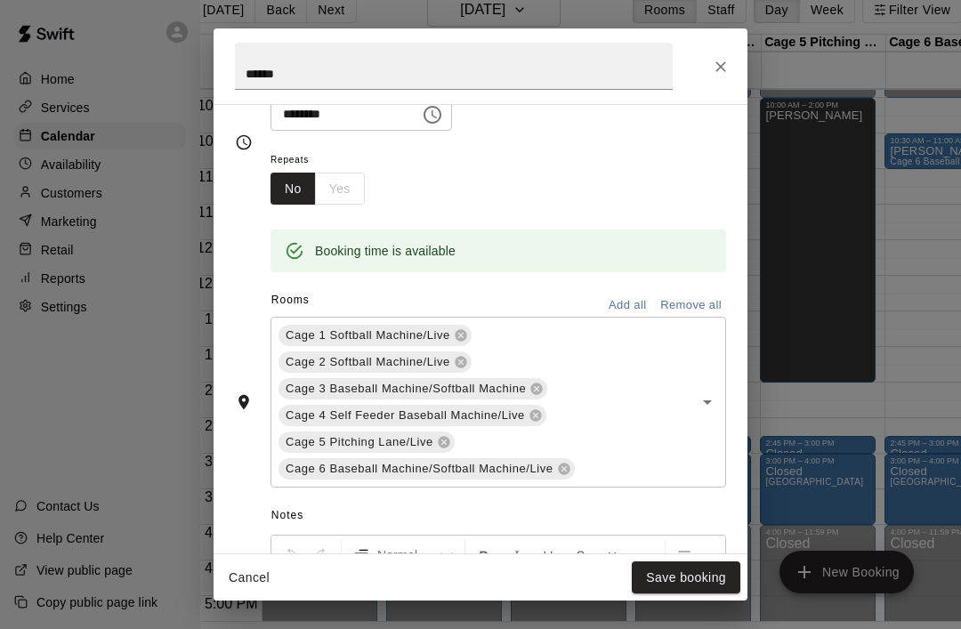
click at [703, 594] on button "Save booking" at bounding box center [686, 577] width 109 height 33
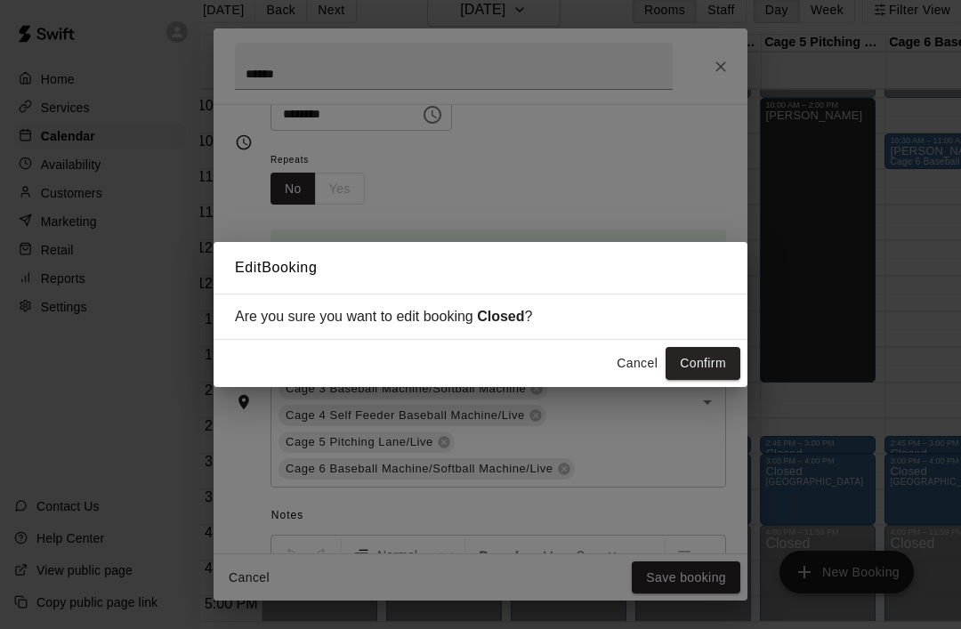
click at [707, 380] on button "Confirm" at bounding box center [703, 363] width 75 height 33
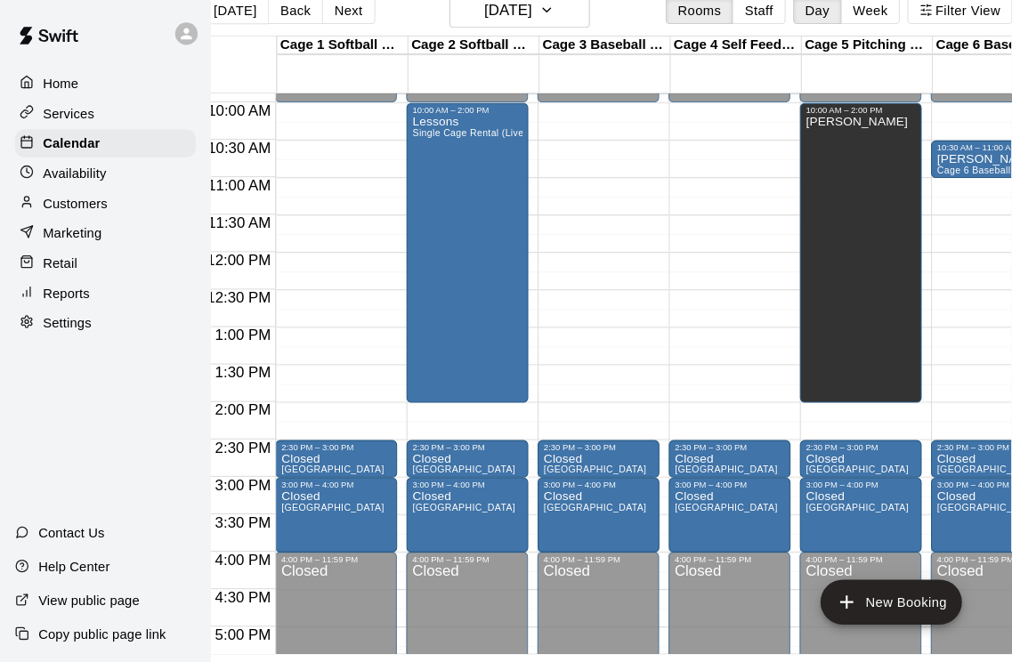
scroll to position [0, 0]
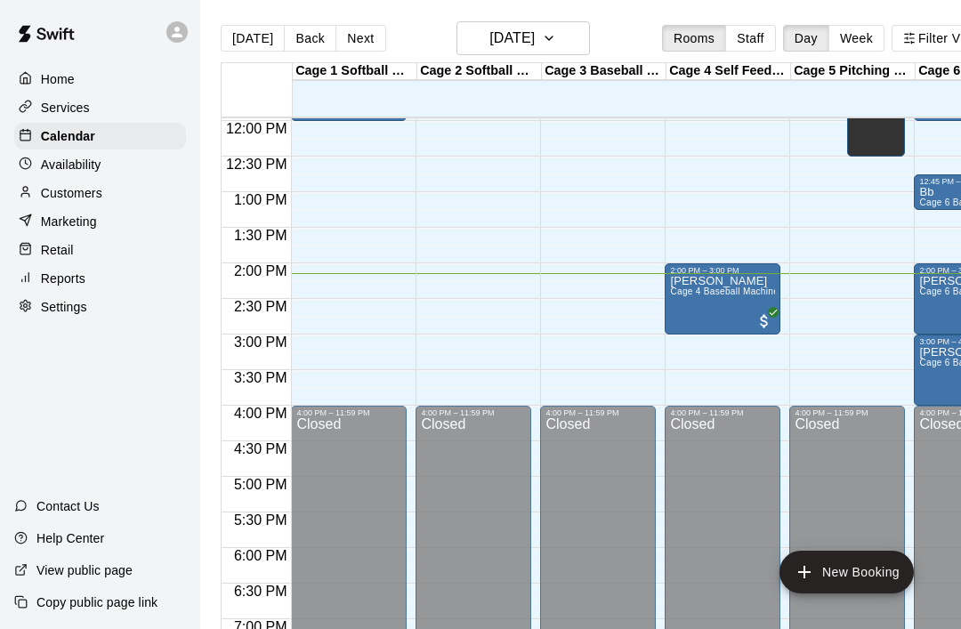
scroll to position [850, 0]
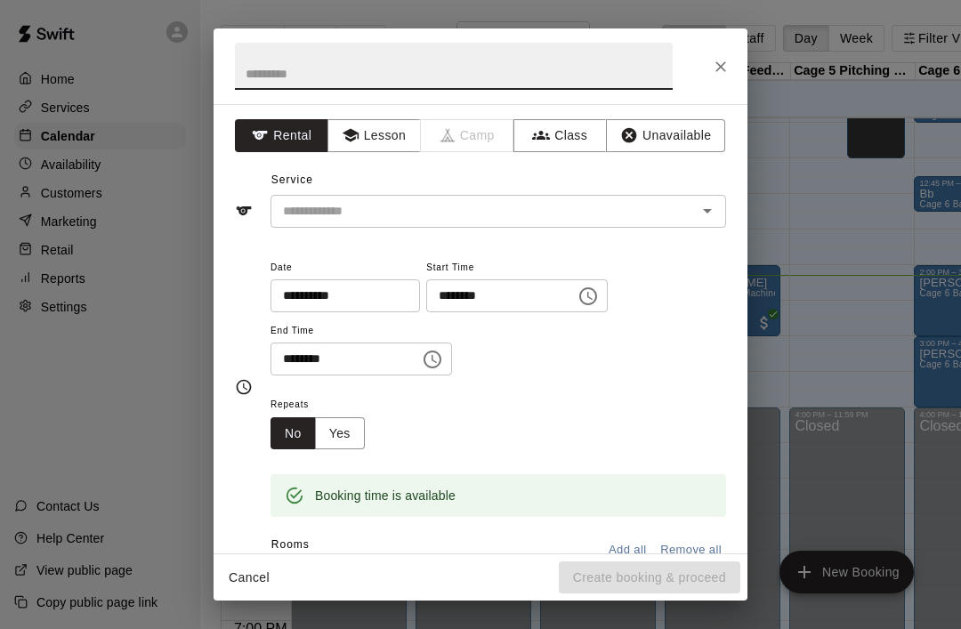
click at [723, 64] on icon "Close" at bounding box center [720, 66] width 11 height 11
click at [365, 77] on input "text" at bounding box center [454, 66] width 438 height 47
click at [711, 216] on icon "Open" at bounding box center [707, 210] width 21 height 21
type input "*****"
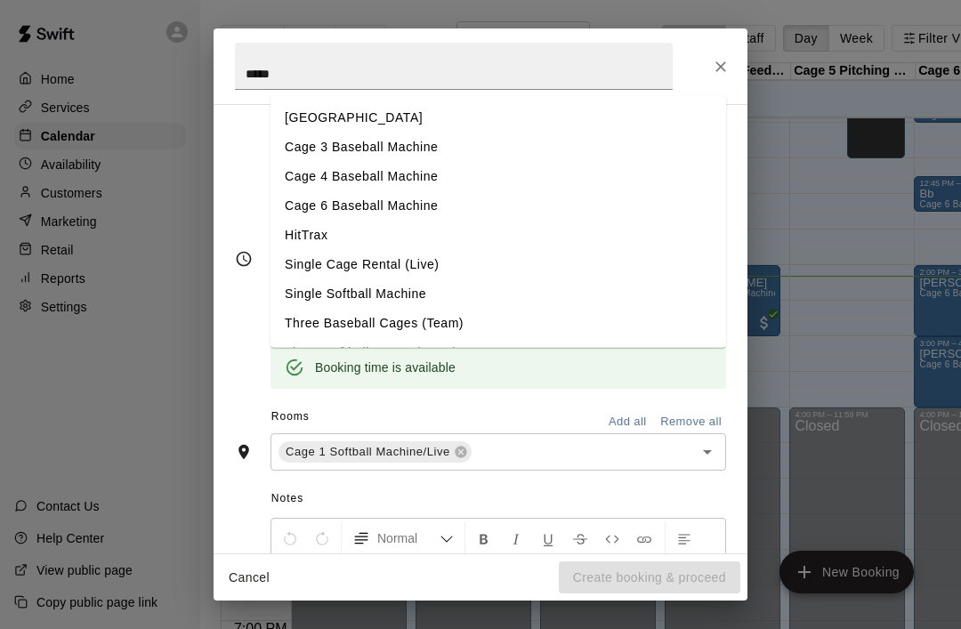
scroll to position [131, 0]
click at [288, 154] on li "Cage 3 Baseball Machine" at bounding box center [499, 147] width 456 height 29
type input "**********"
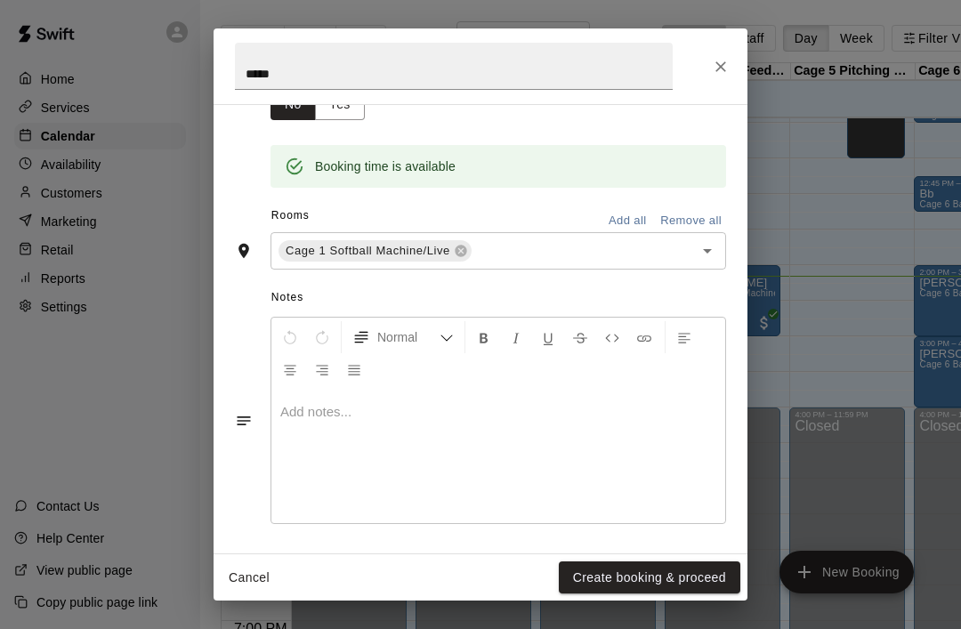
scroll to position [328, 0]
click at [711, 257] on icon "Open" at bounding box center [707, 251] width 21 height 21
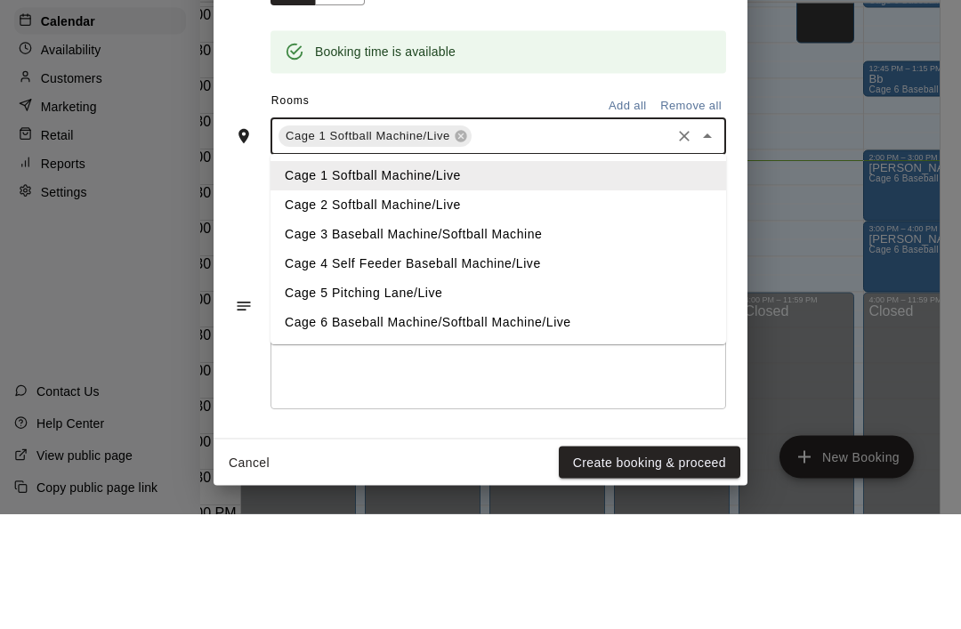
click at [292, 306] on li "Cage 2 Softball Machine/Live" at bounding box center [499, 320] width 456 height 29
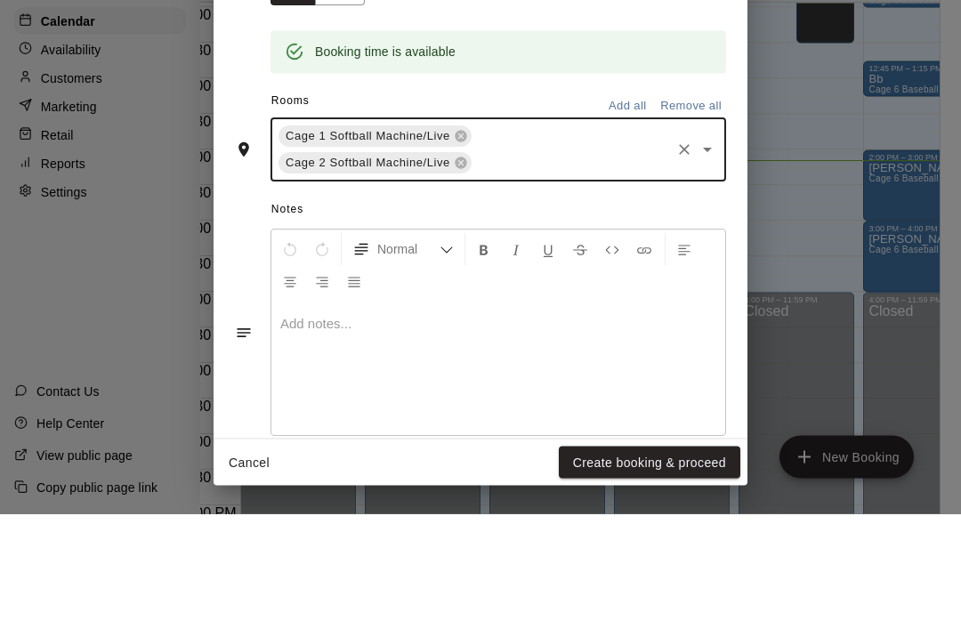
click at [715, 254] on icon "Open" at bounding box center [707, 264] width 21 height 21
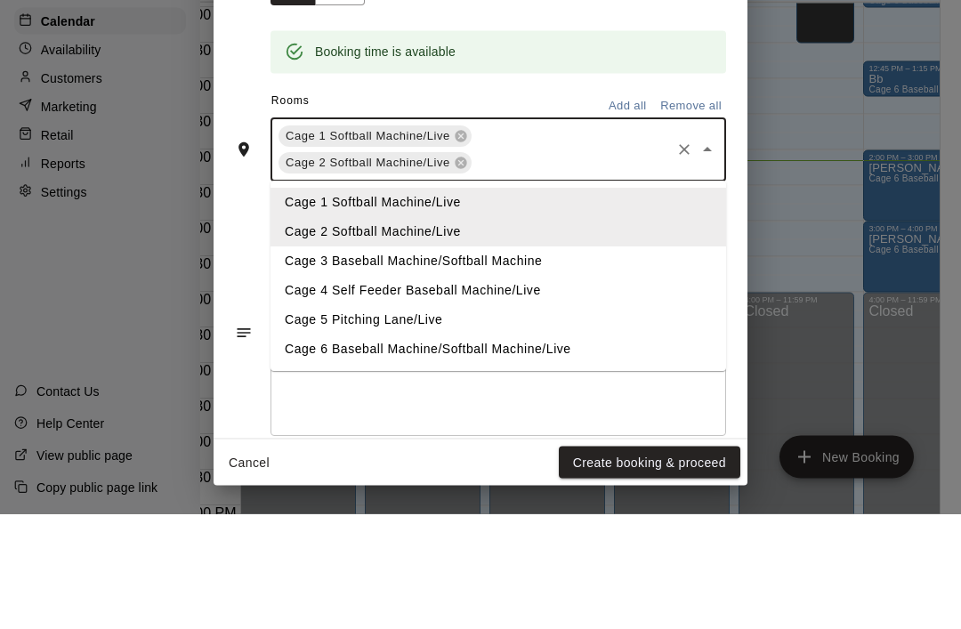
click at [303, 362] on li "Cage 3 Baseball Machine/Softball Machine" at bounding box center [499, 376] width 456 height 29
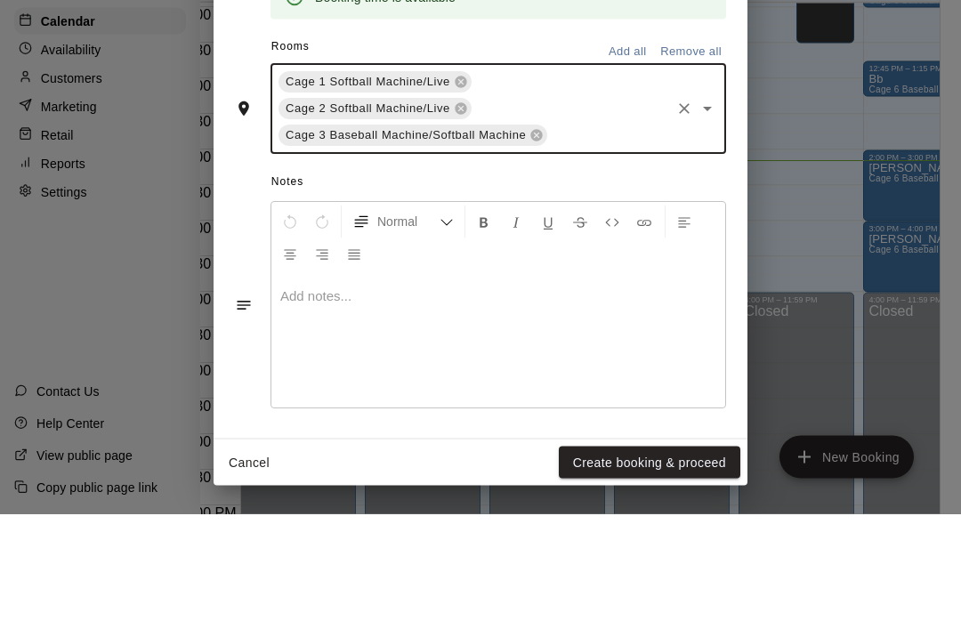
scroll to position [382, 0]
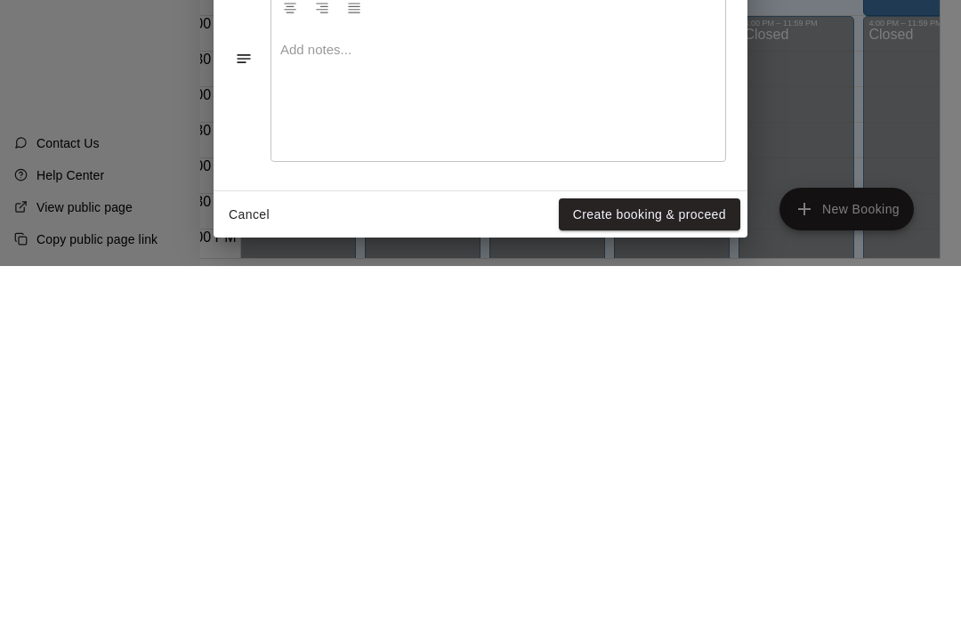
click at [686, 561] on button "Create booking & proceed" at bounding box center [650, 577] width 182 height 33
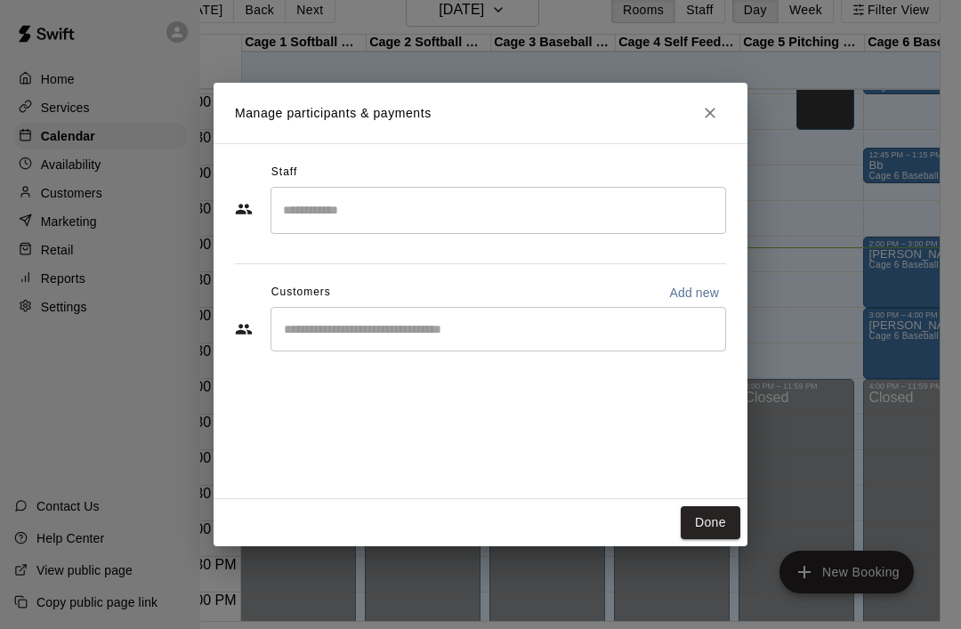
click at [723, 523] on button "Done" at bounding box center [711, 522] width 60 height 33
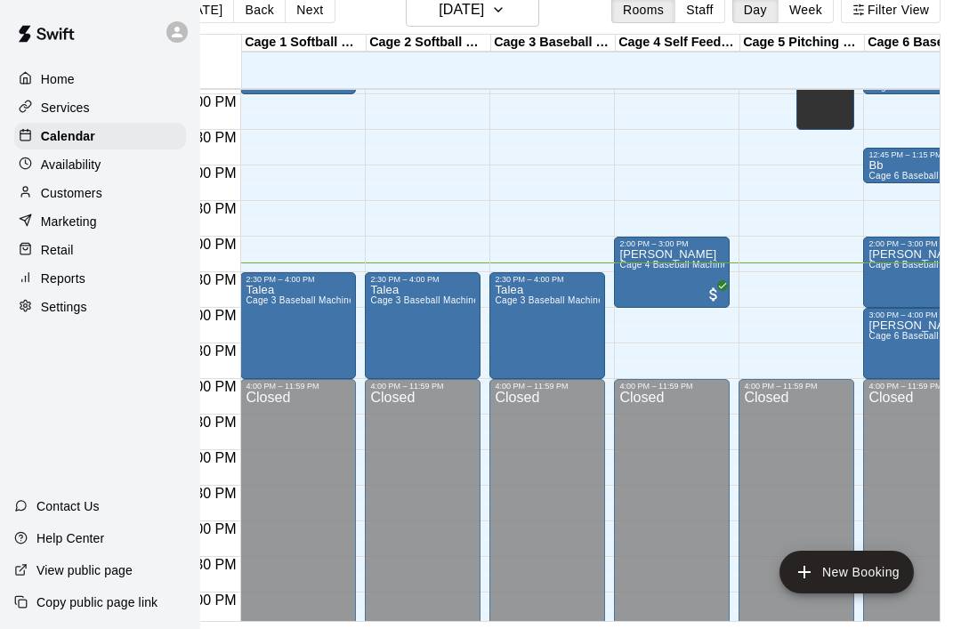
click at [279, 284] on div "[PERSON_NAME] 3 Baseball Machine" at bounding box center [298, 598] width 105 height 629
click at [261, 247] on icon "edit" at bounding box center [264, 247] width 21 height 21
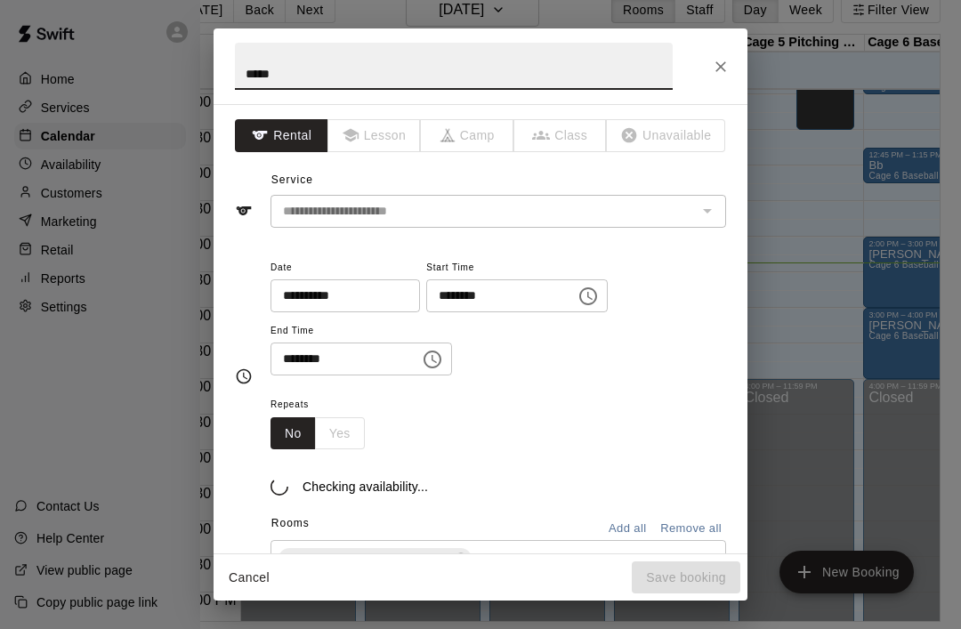
click at [300, 73] on input "*****" at bounding box center [454, 66] width 438 height 47
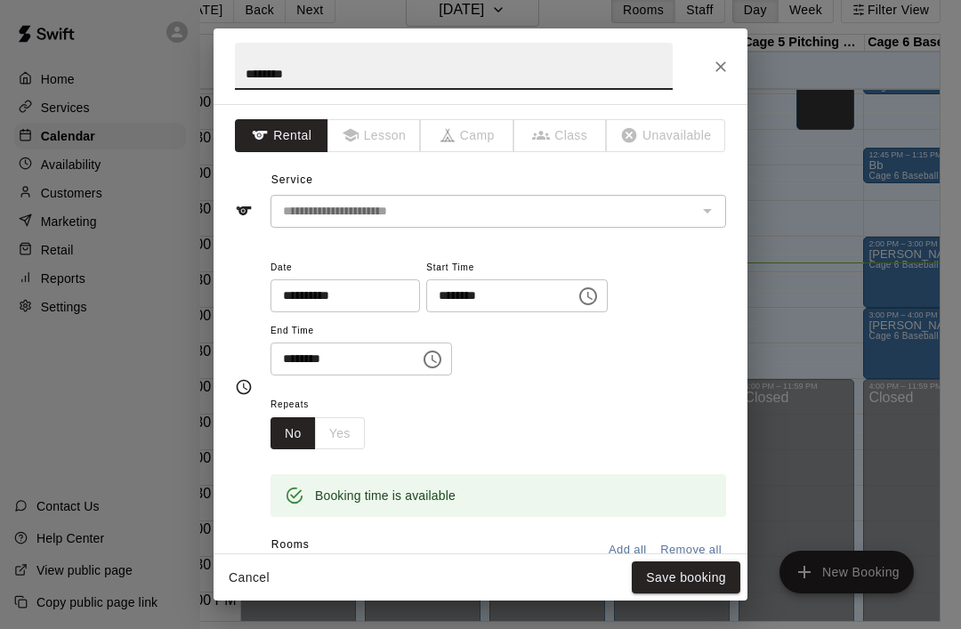
type input "*********"
